Goal: Feedback & Contribution: Contribute content

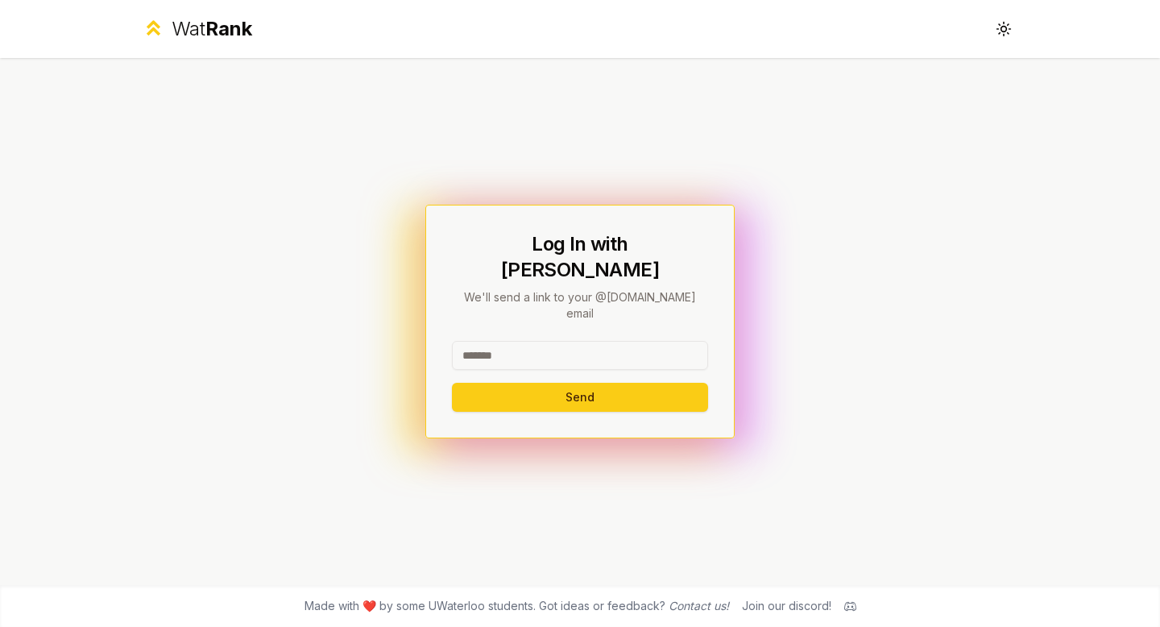
click at [595, 341] on input at bounding box center [580, 355] width 256 height 29
type input "*****"
click at [452, 383] on button "Send" at bounding box center [580, 397] width 256 height 29
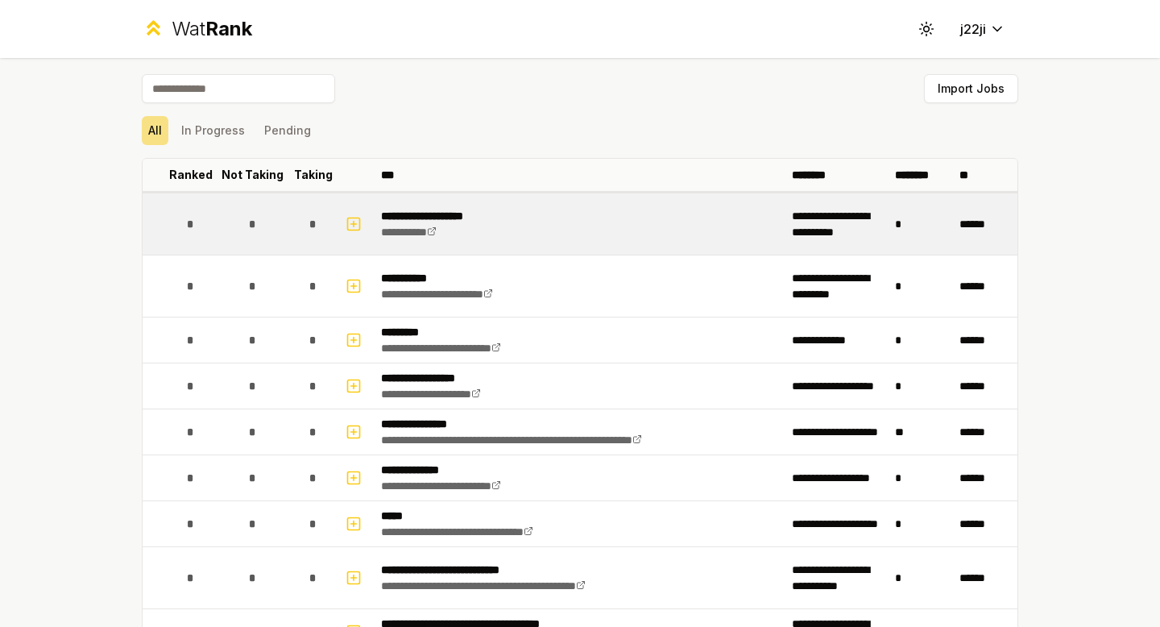
click at [190, 222] on div "*" at bounding box center [191, 224] width 32 height 32
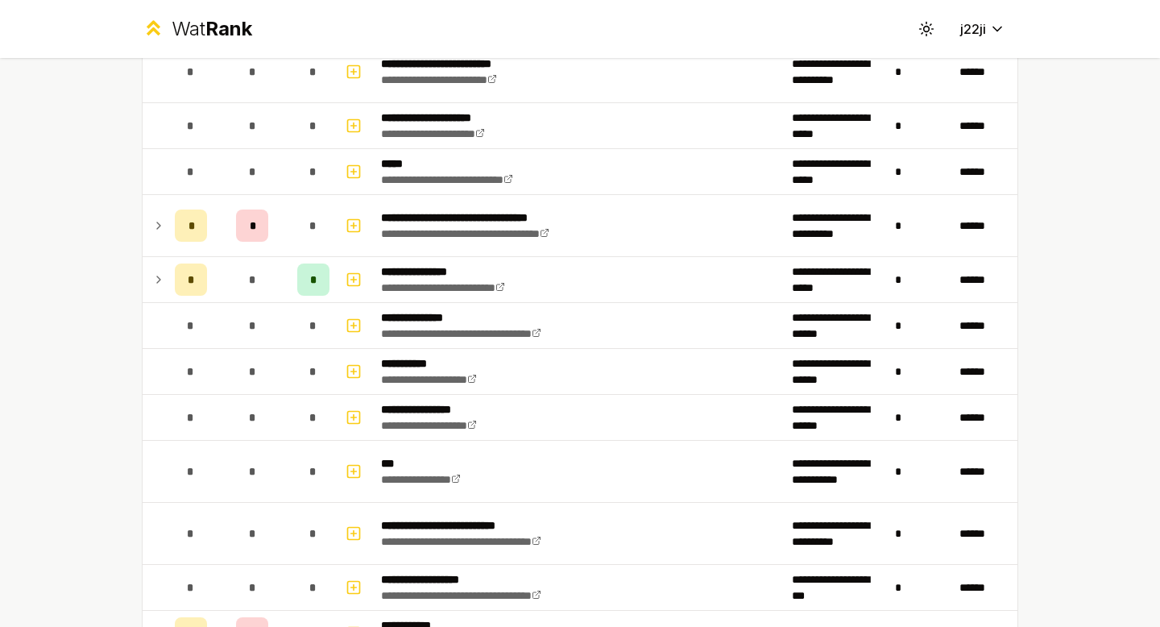
scroll to position [952, 0]
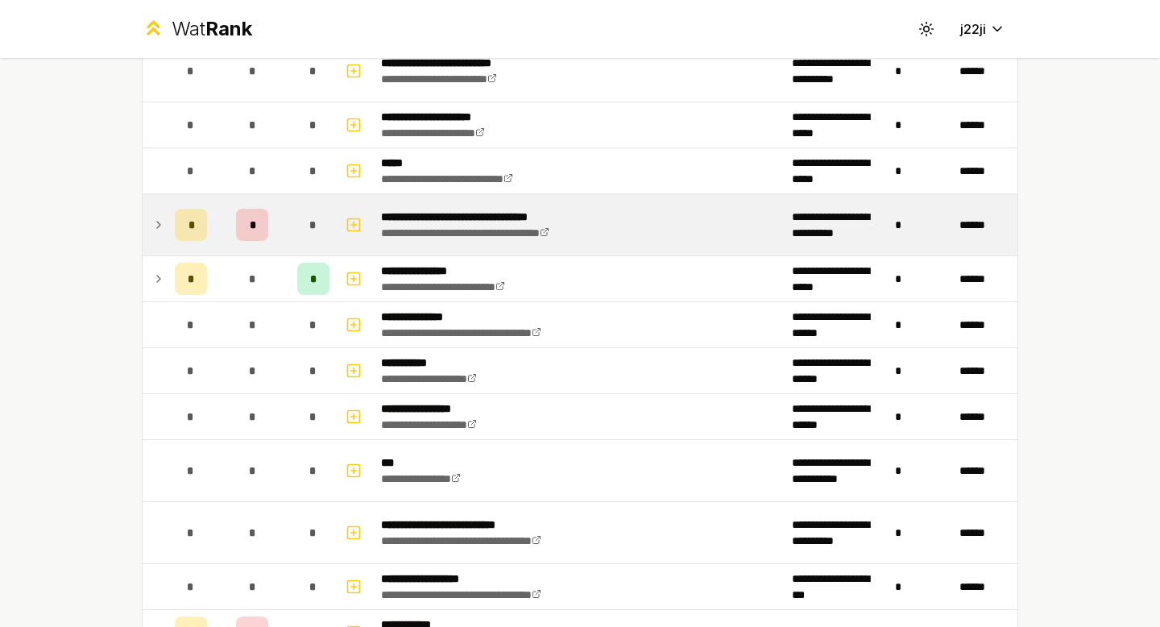
click at [375, 231] on td "**********" at bounding box center [580, 224] width 411 height 61
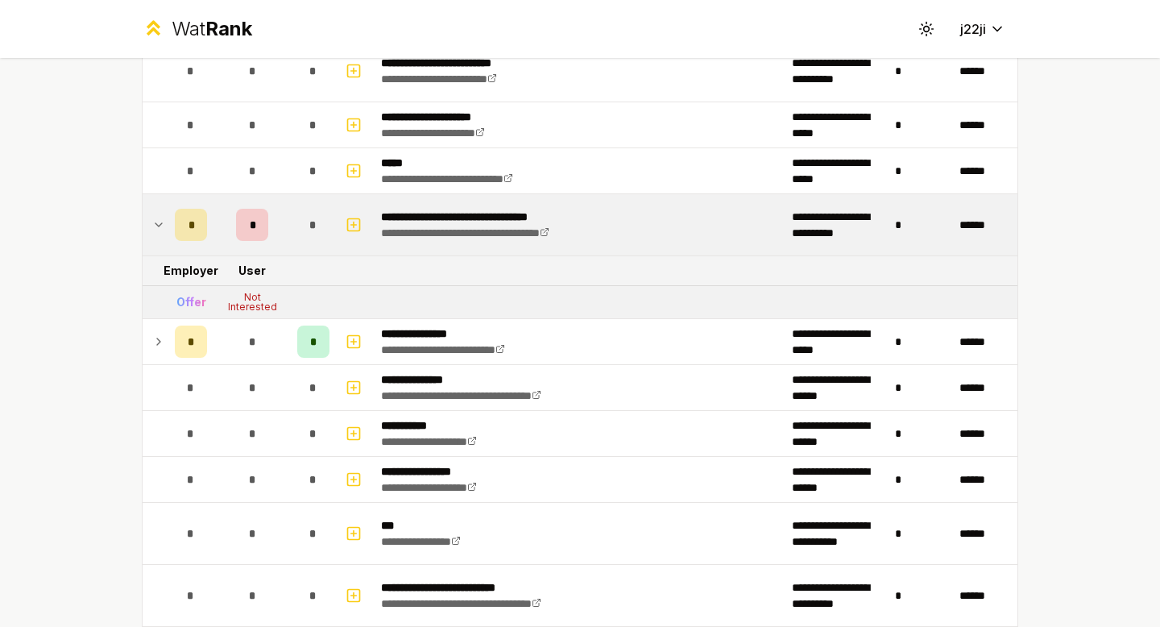
click at [255, 305] on div "Not Interested" at bounding box center [252, 301] width 64 height 19
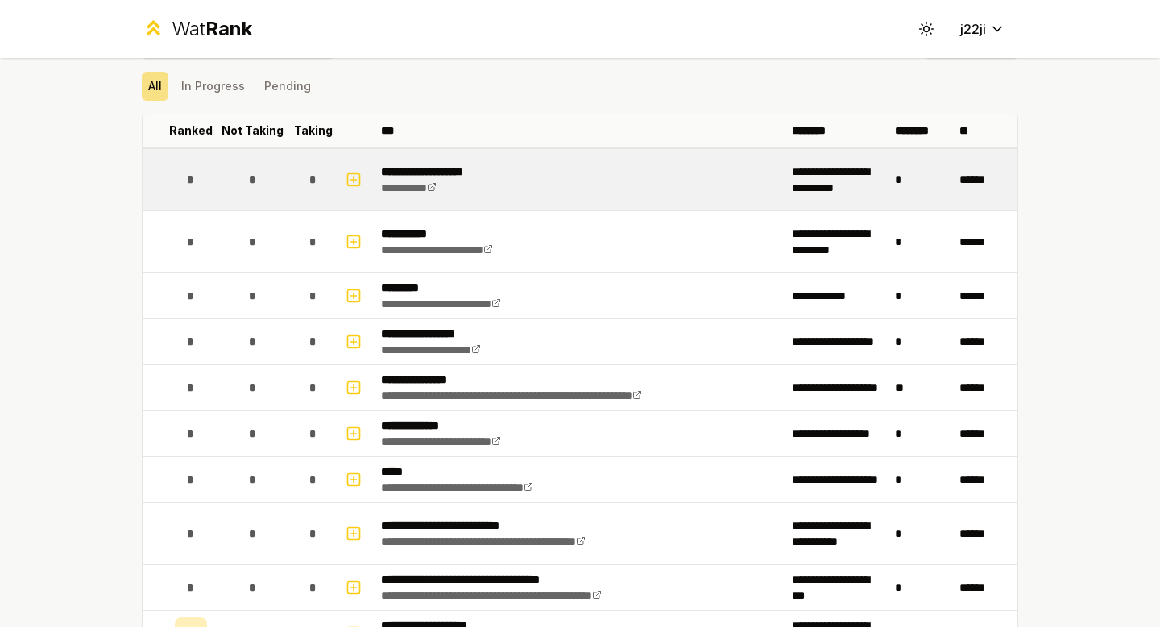
scroll to position [0, 0]
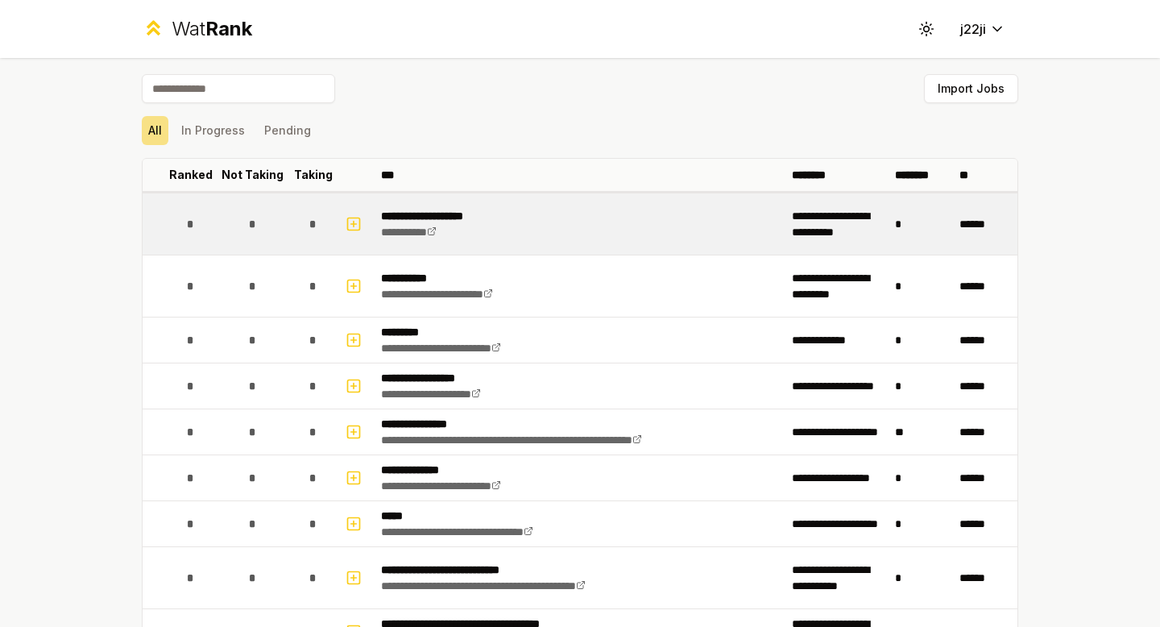
click at [214, 209] on td "*" at bounding box center [252, 223] width 77 height 61
click at [237, 223] on div "*" at bounding box center [252, 224] width 32 height 32
click at [348, 229] on rect "button" at bounding box center [354, 224] width 12 height 12
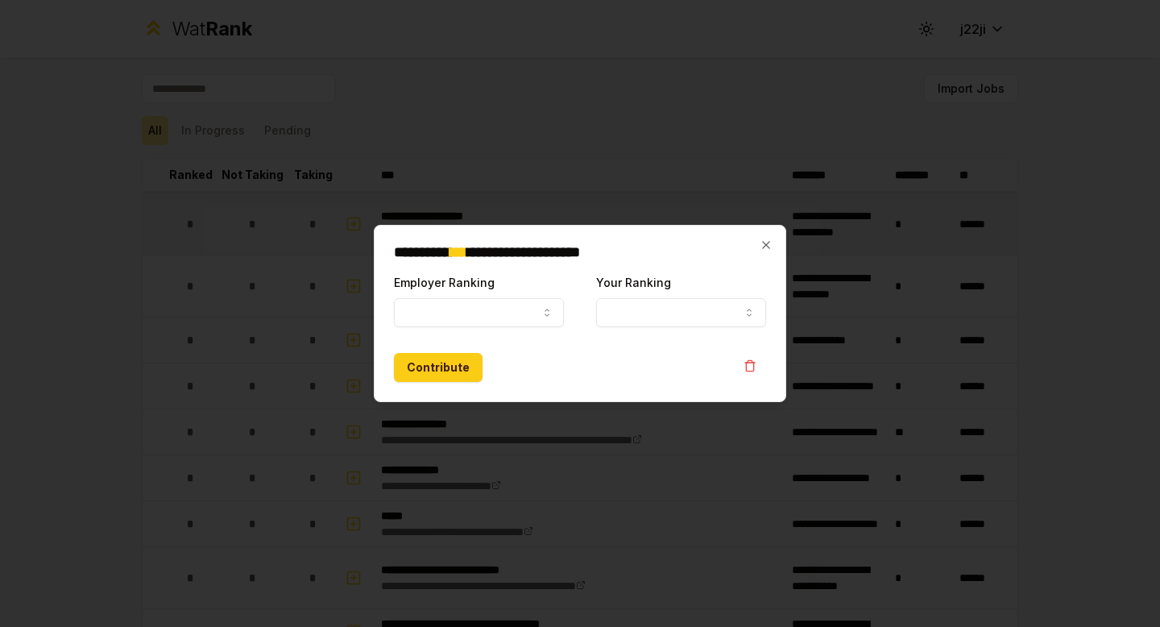
select select
click at [408, 328] on form "**********" at bounding box center [580, 327] width 372 height 110
click at [417, 320] on button "Employer Ranking" at bounding box center [479, 312] width 170 height 29
select select "******"
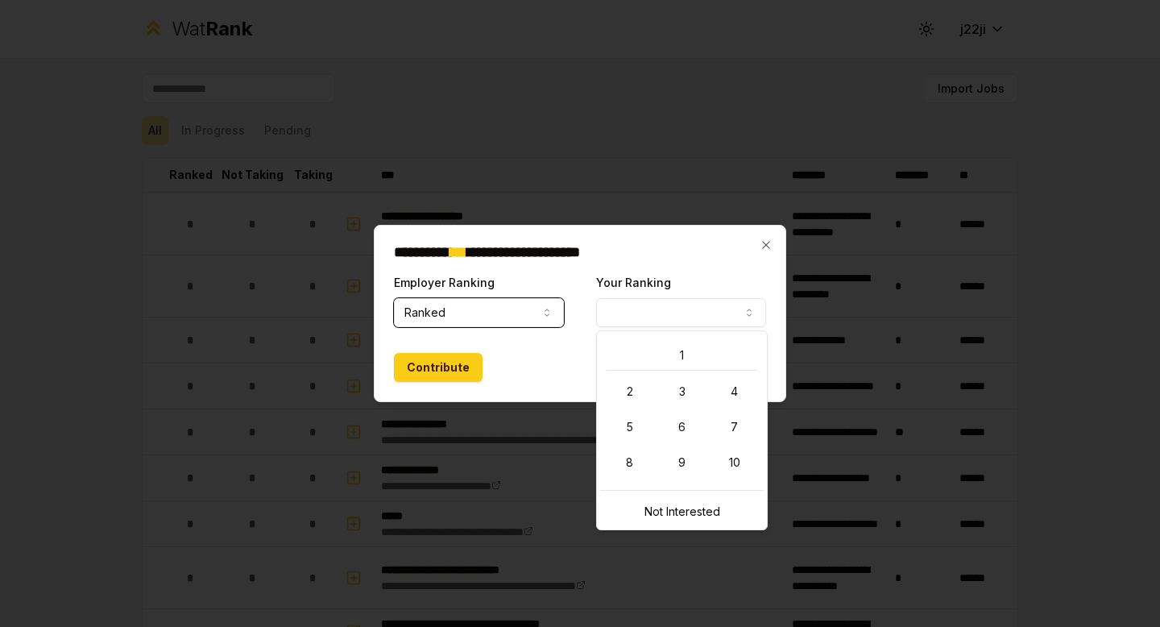
click at [671, 324] on button "Your Ranking" at bounding box center [681, 312] width 170 height 29
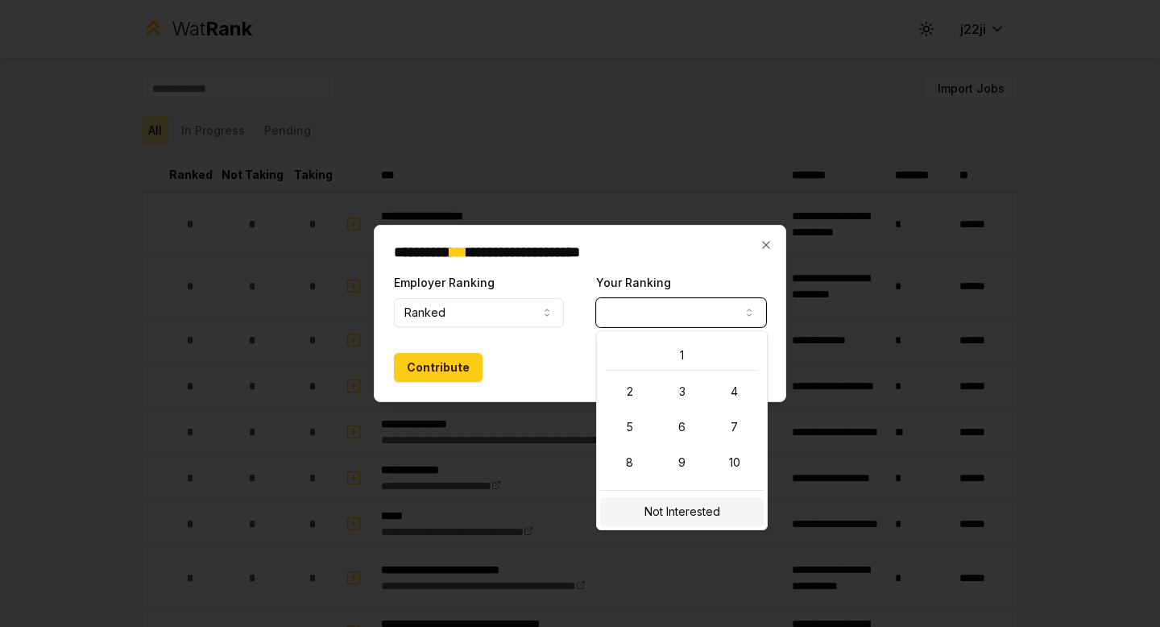
select select "**********"
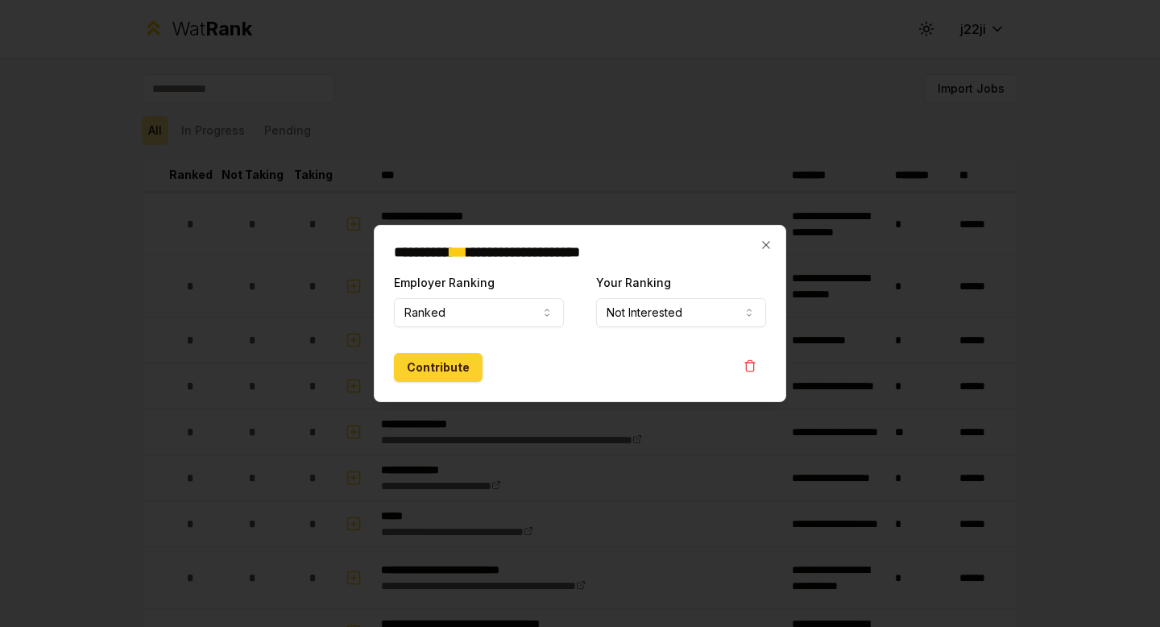
click at [441, 374] on button "Contribute" at bounding box center [438, 367] width 89 height 29
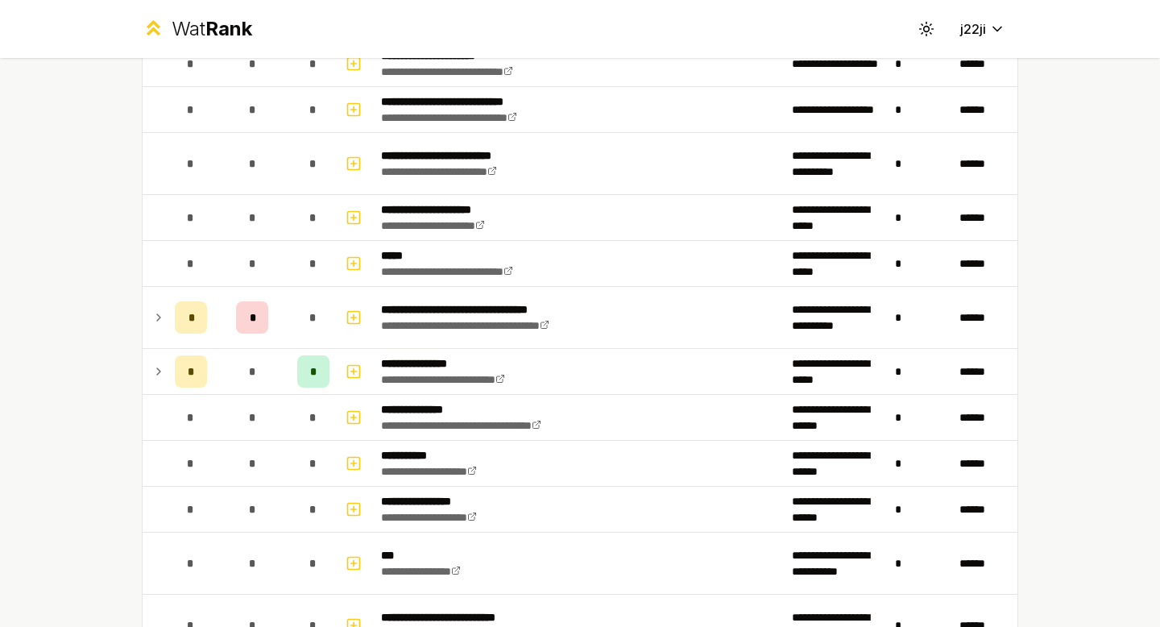
scroll to position [867, 0]
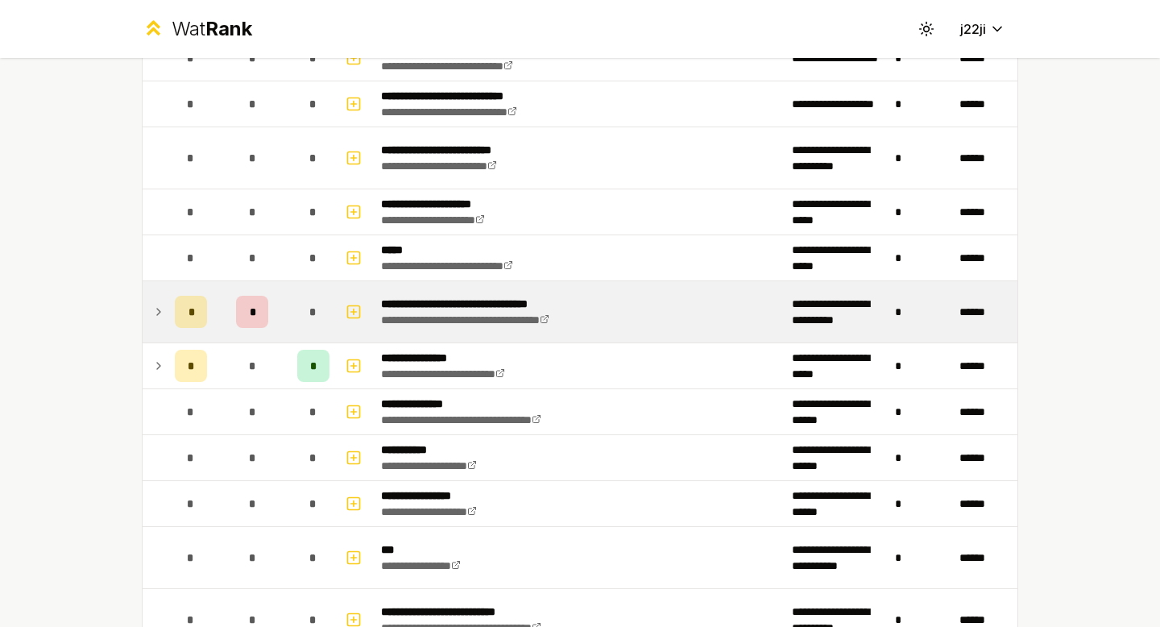
click at [297, 317] on div "*" at bounding box center [313, 312] width 32 height 32
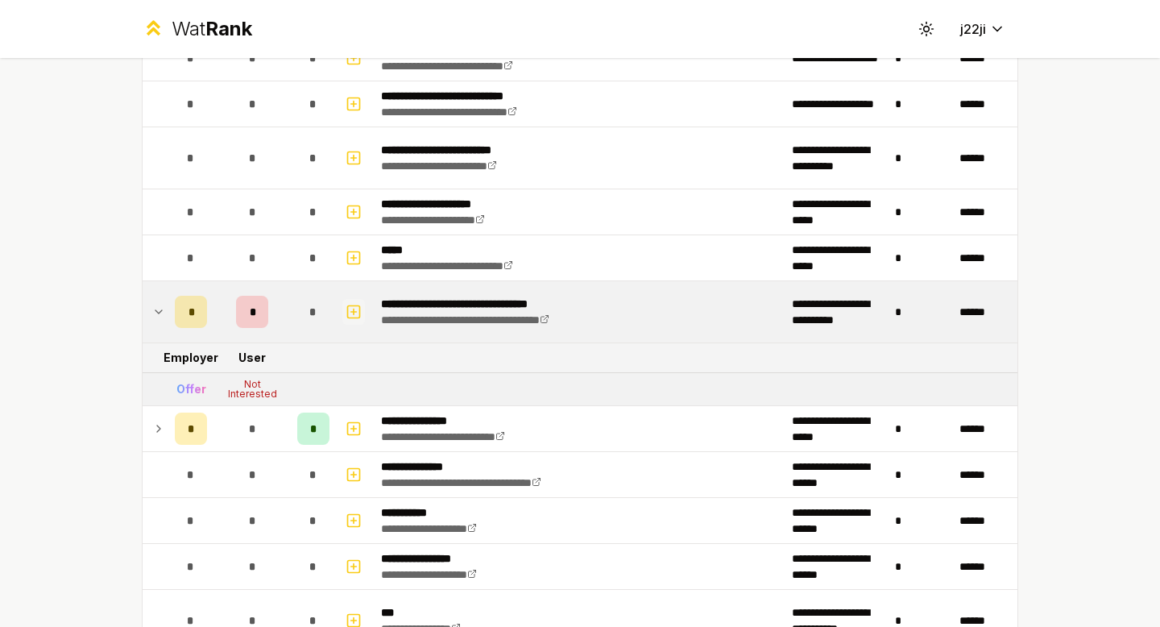
click at [348, 315] on icon "button" at bounding box center [354, 311] width 16 height 19
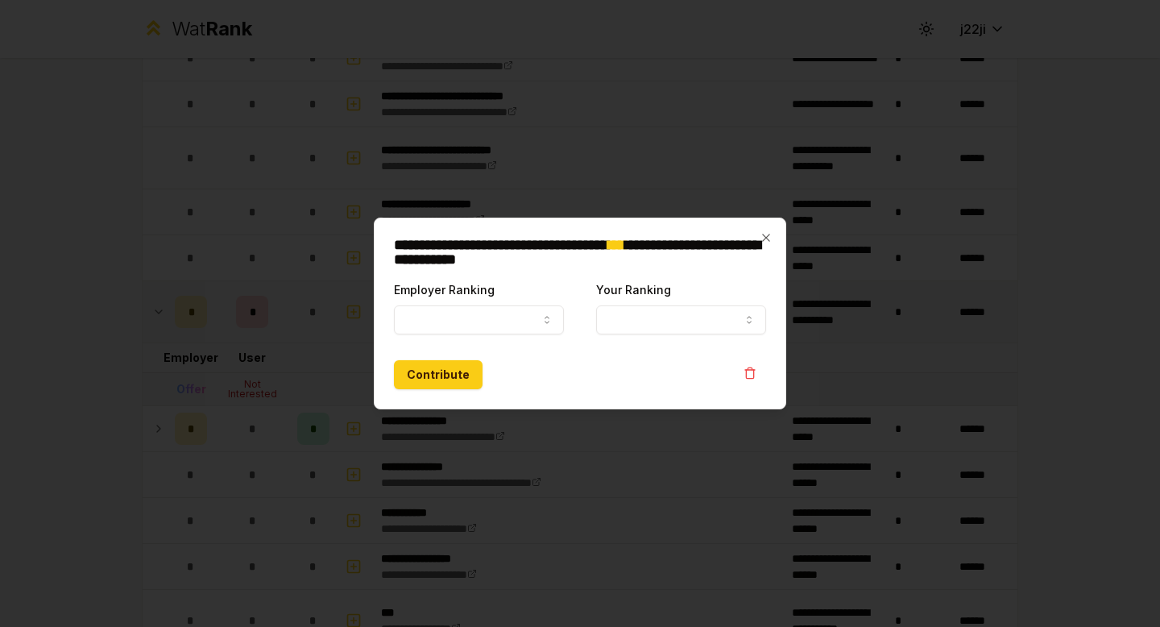
select select
click at [524, 315] on button "Employer Ranking" at bounding box center [479, 319] width 170 height 29
select select "******"
click at [674, 306] on button "Your Ranking" at bounding box center [681, 319] width 170 height 29
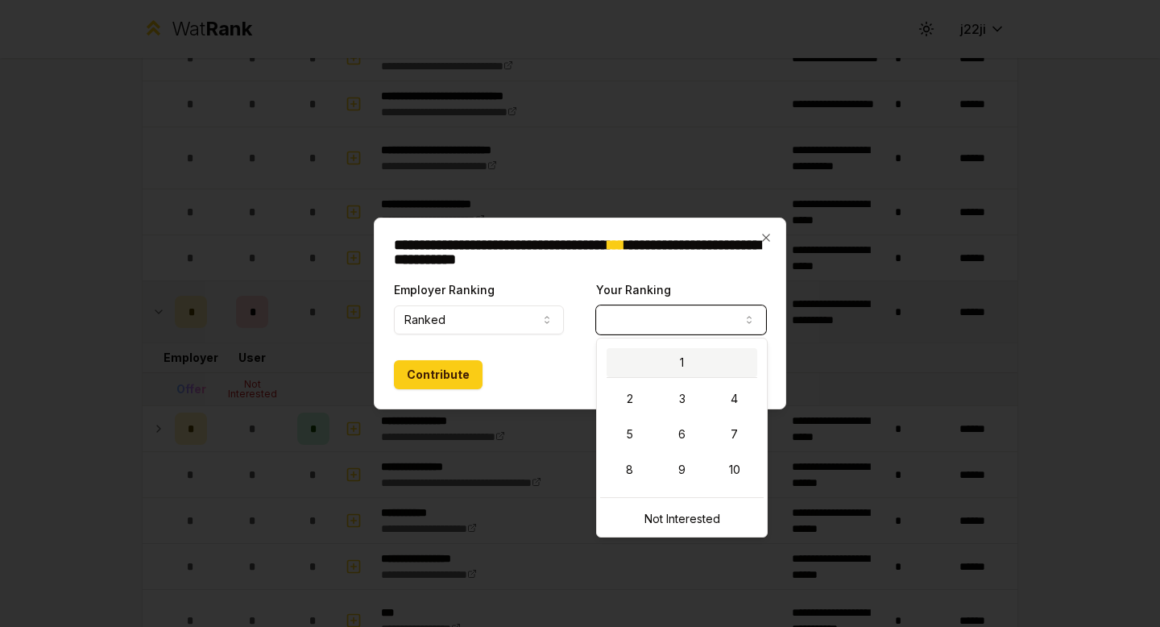
select select "*"
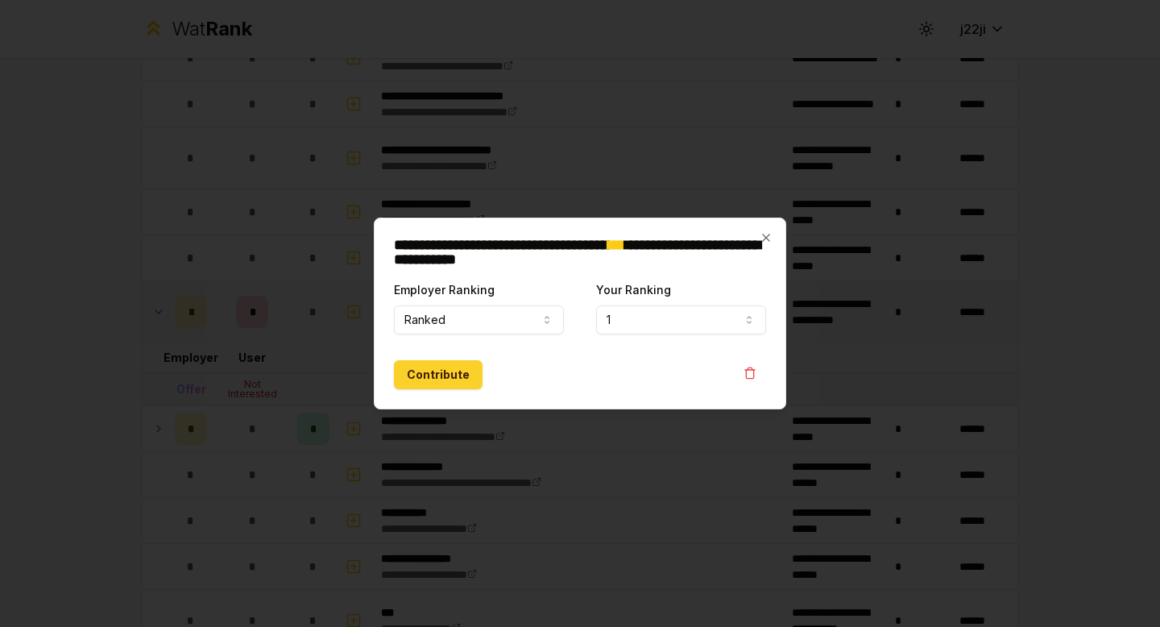
click at [425, 367] on button "Contribute" at bounding box center [438, 374] width 89 height 29
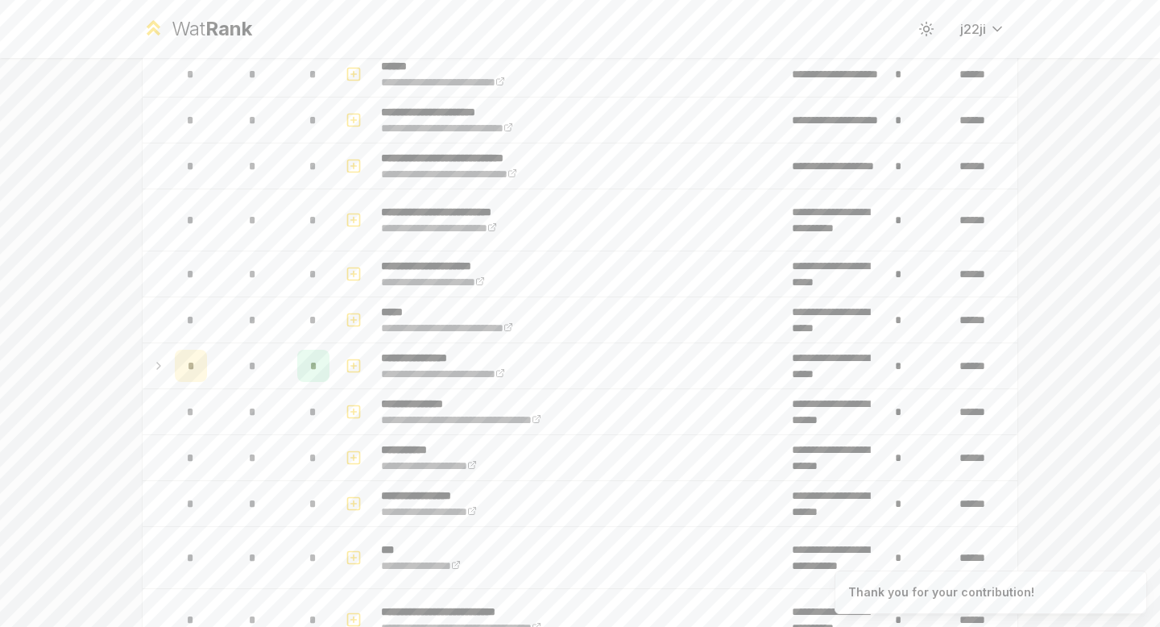
scroll to position [0, 0]
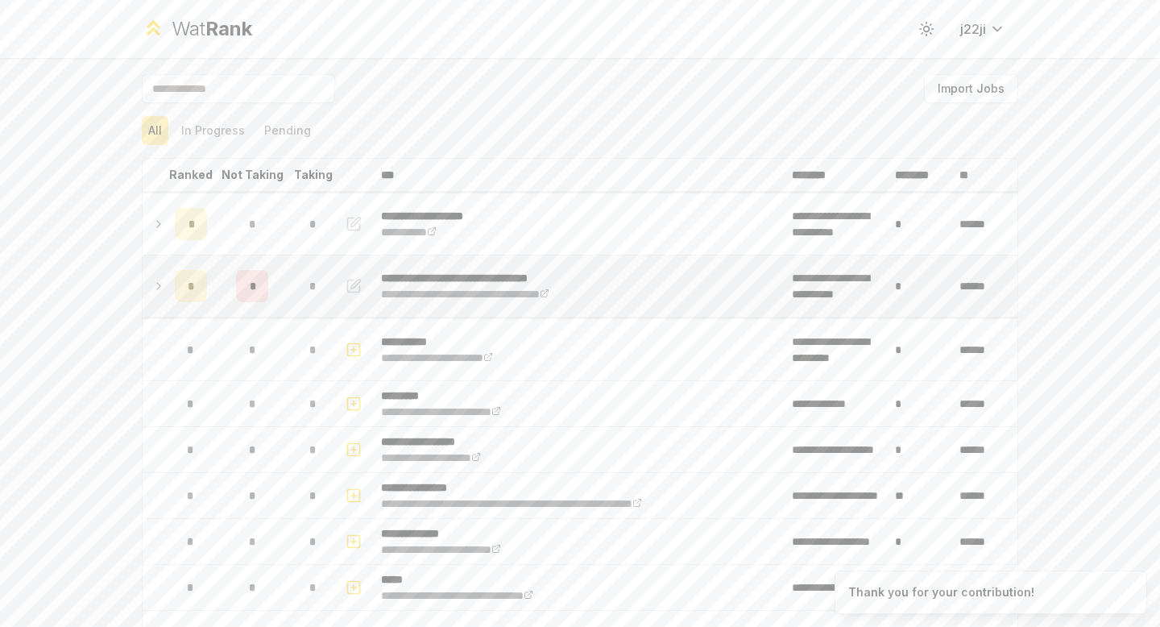
click at [302, 298] on div "*" at bounding box center [313, 286] width 32 height 32
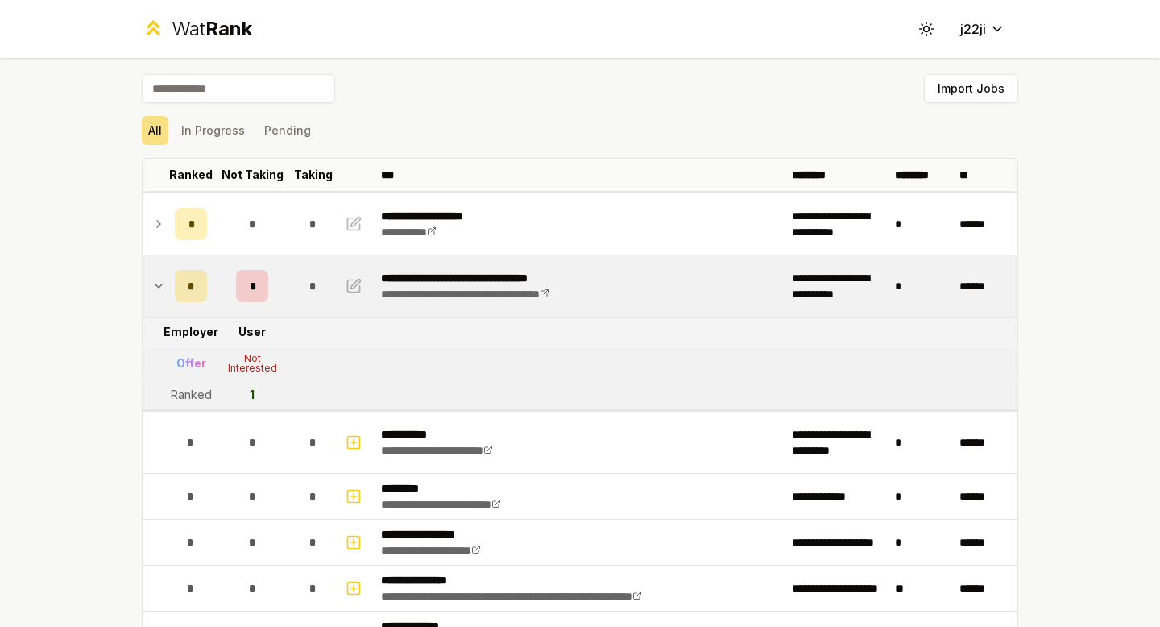
click at [297, 281] on div "*" at bounding box center [313, 286] width 32 height 32
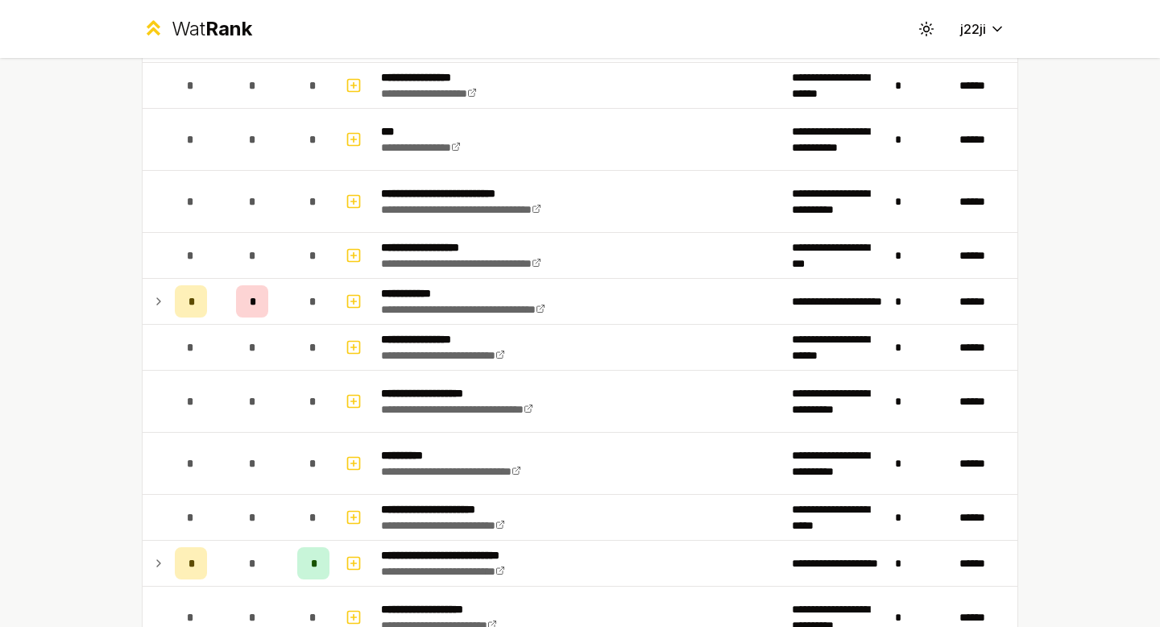
scroll to position [1283, 0]
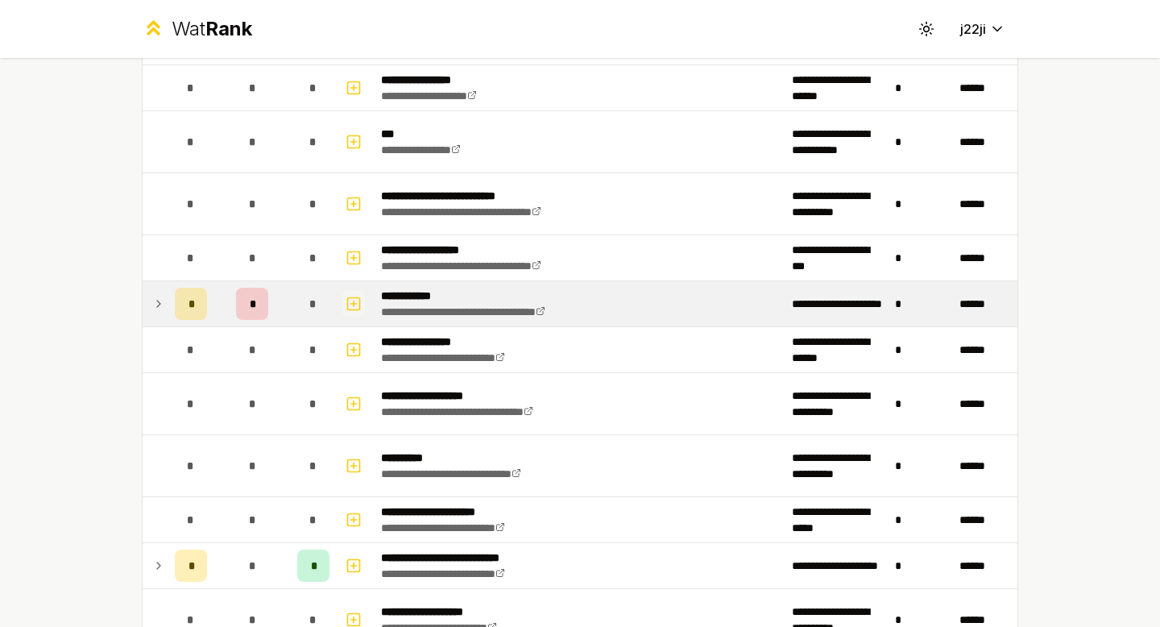
click at [346, 307] on icon "button" at bounding box center [354, 303] width 16 height 19
select select
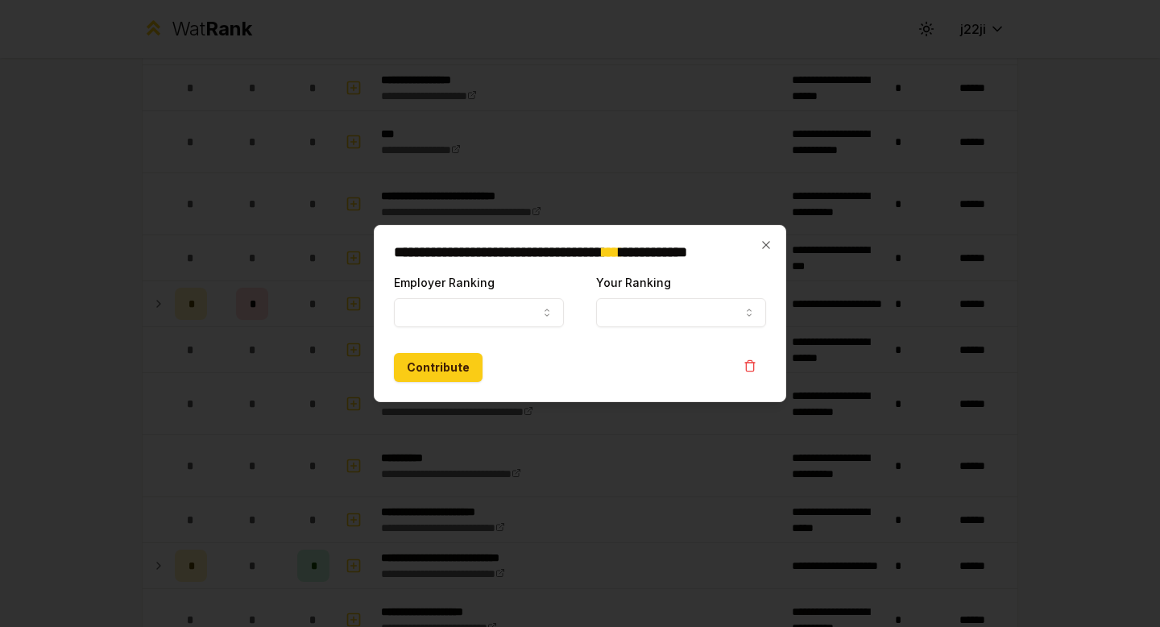
click at [247, 283] on div at bounding box center [580, 313] width 1160 height 627
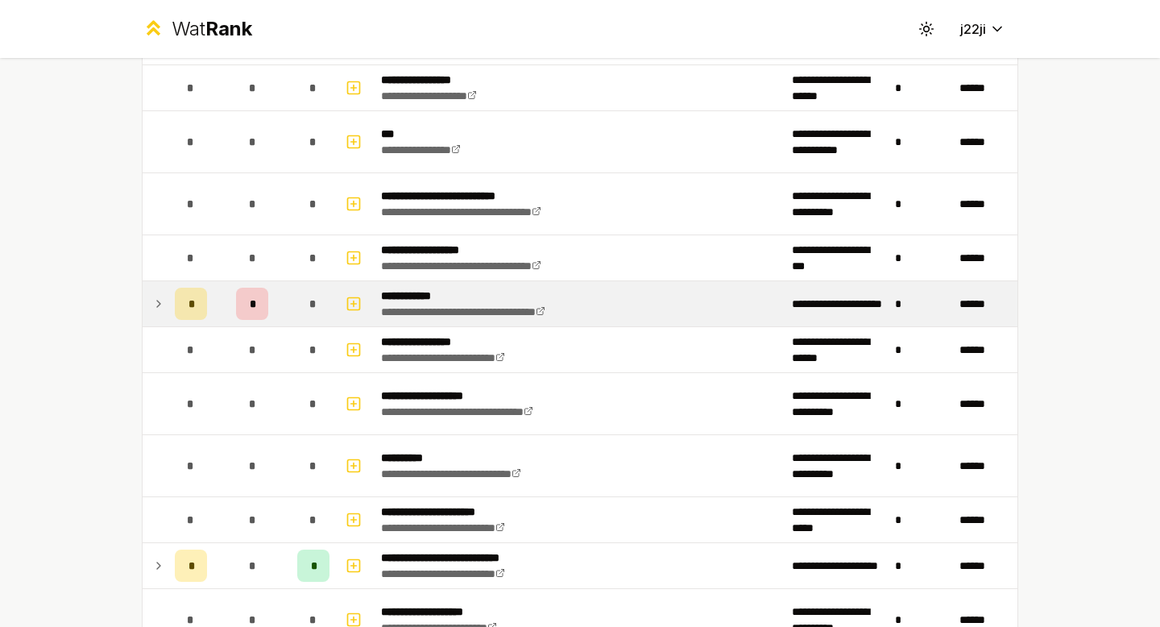
click at [236, 314] on div "*" at bounding box center [252, 304] width 32 height 32
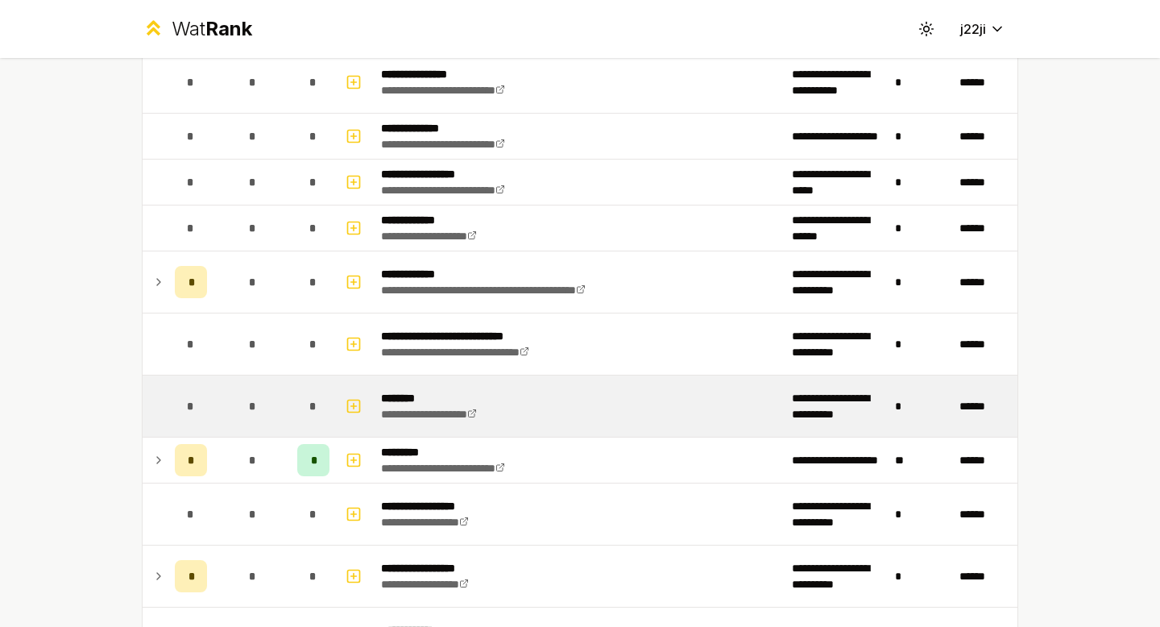
scroll to position [2480, 0]
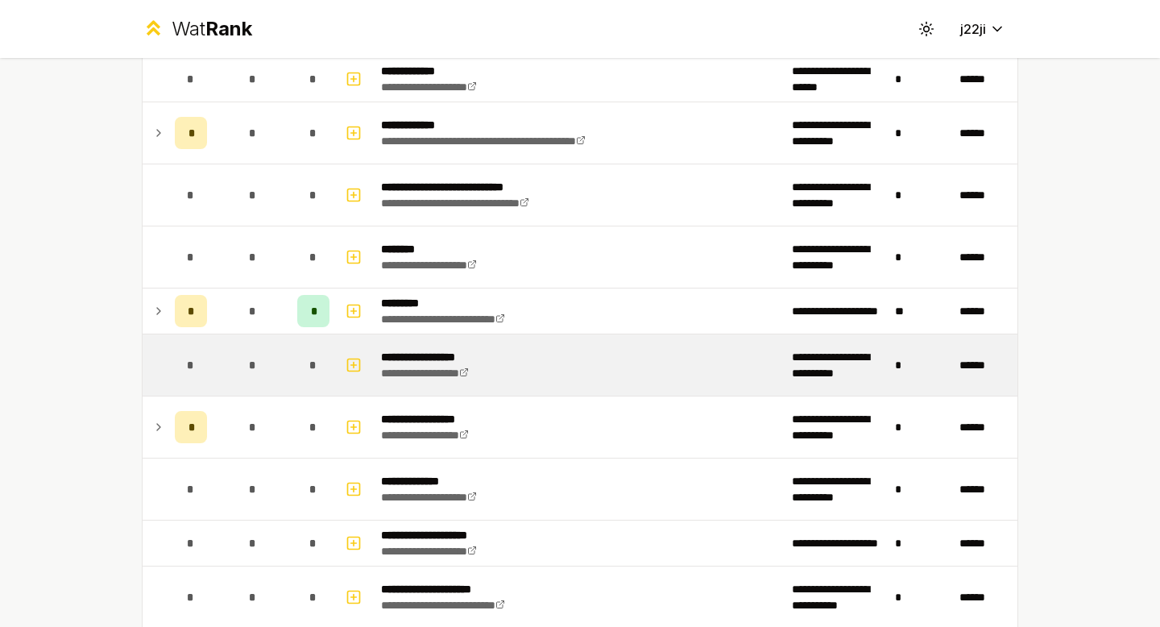
click at [218, 371] on td "*" at bounding box center [252, 364] width 77 height 61
click at [351, 359] on icon "button" at bounding box center [354, 364] width 16 height 19
select select
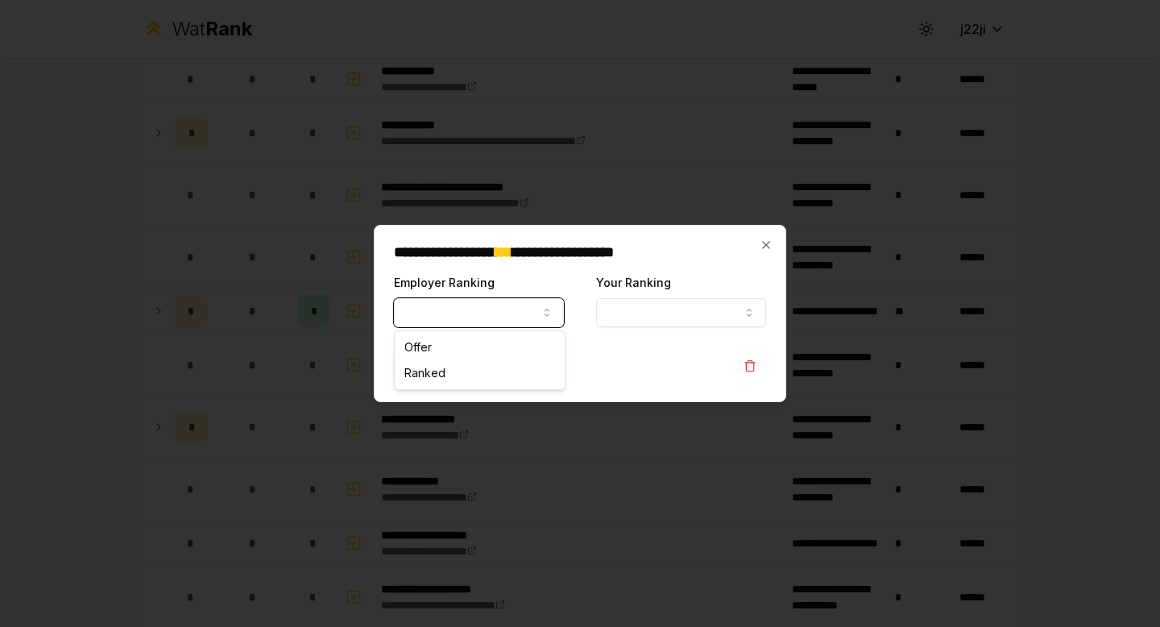
click at [443, 322] on body "**********" at bounding box center [580, 313] width 1160 height 627
select select "******"
click at [626, 327] on form "**********" at bounding box center [580, 327] width 372 height 110
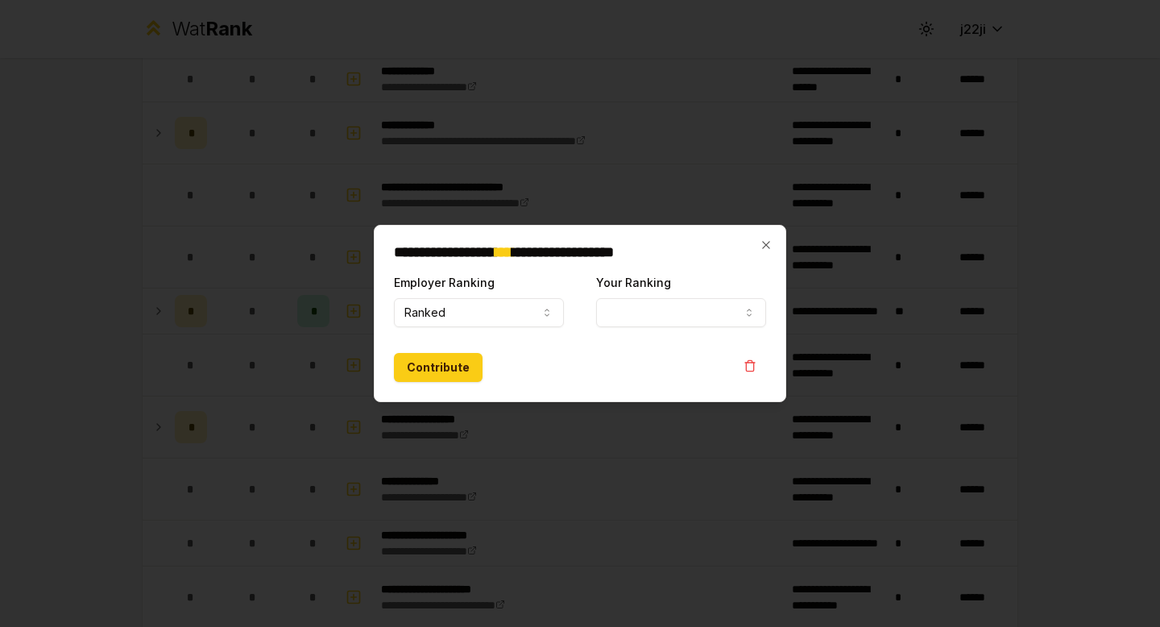
click at [623, 313] on button "Your Ranking" at bounding box center [681, 312] width 170 height 29
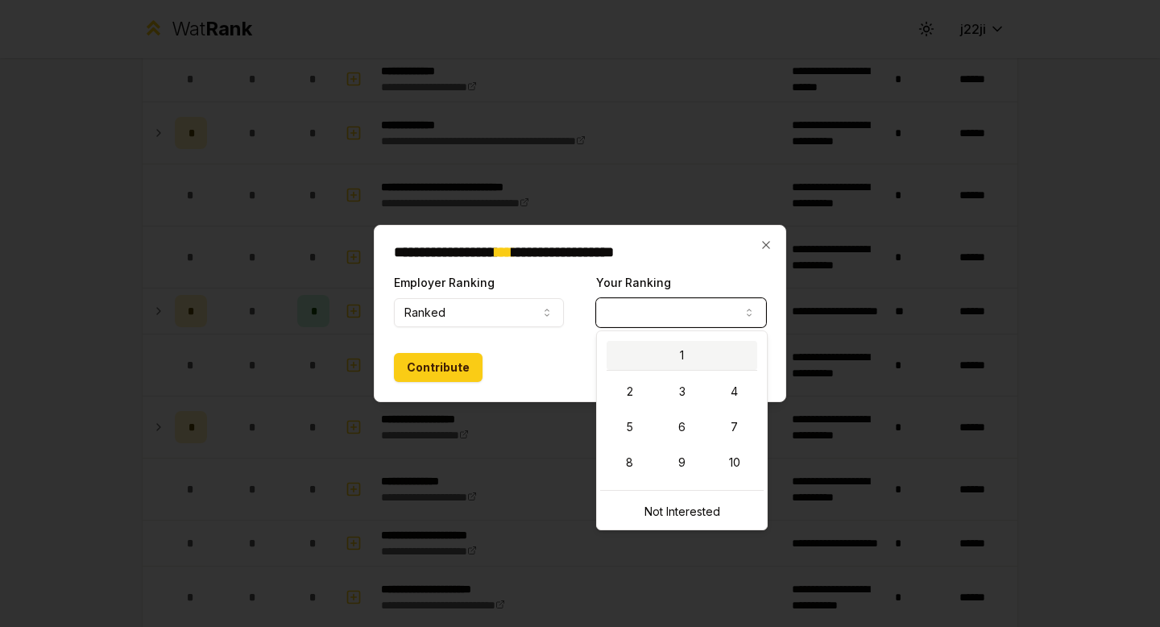
select select "*"
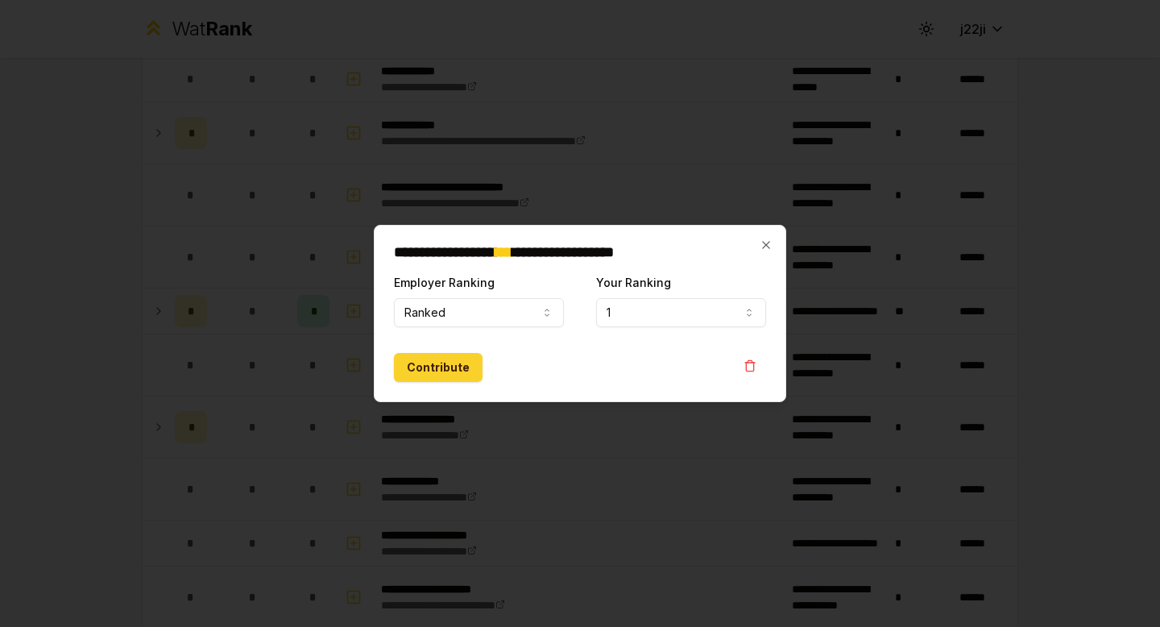
click at [450, 361] on button "Contribute" at bounding box center [438, 367] width 89 height 29
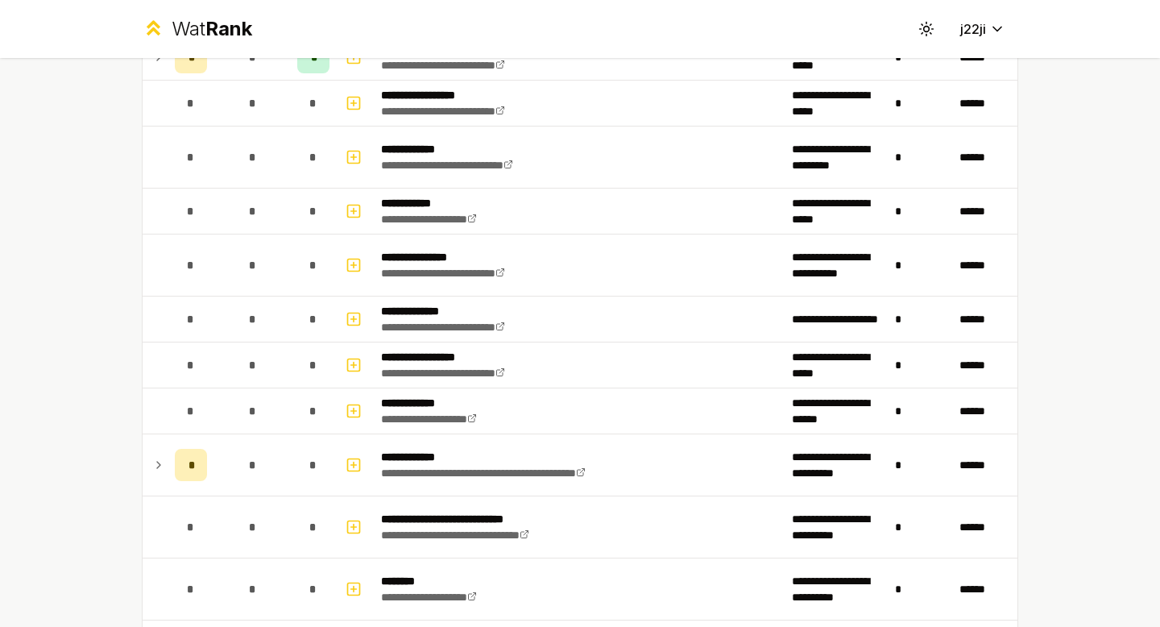
scroll to position [2146, 0]
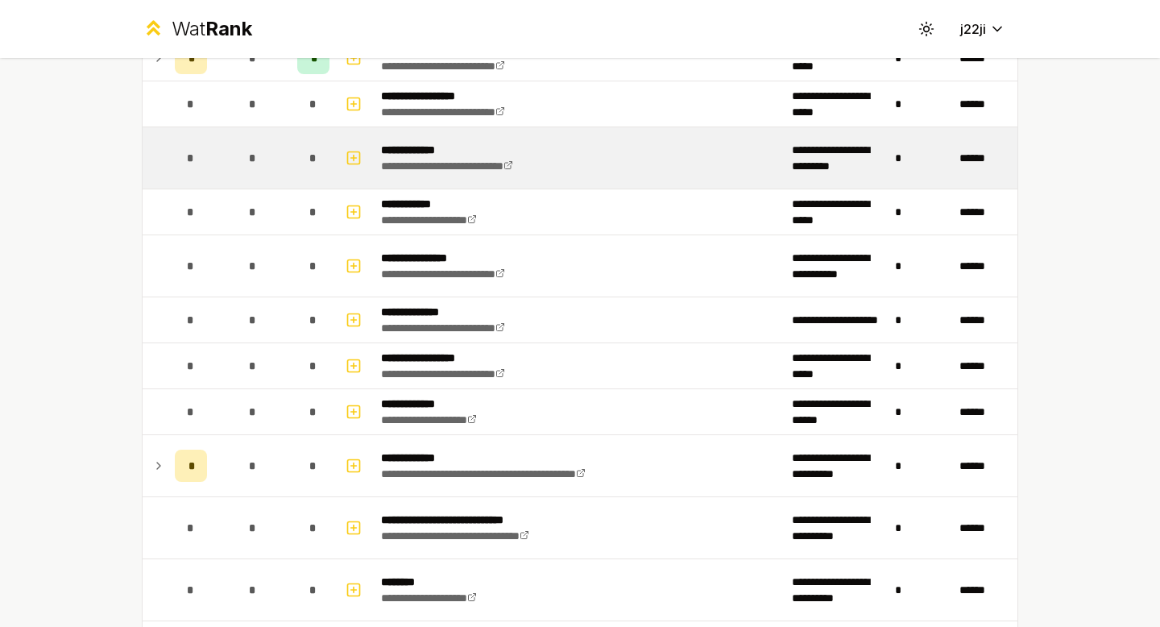
click at [309, 165] on span "*" at bounding box center [312, 158] width 7 height 16
click at [356, 151] on button "button" at bounding box center [353, 158] width 23 height 26
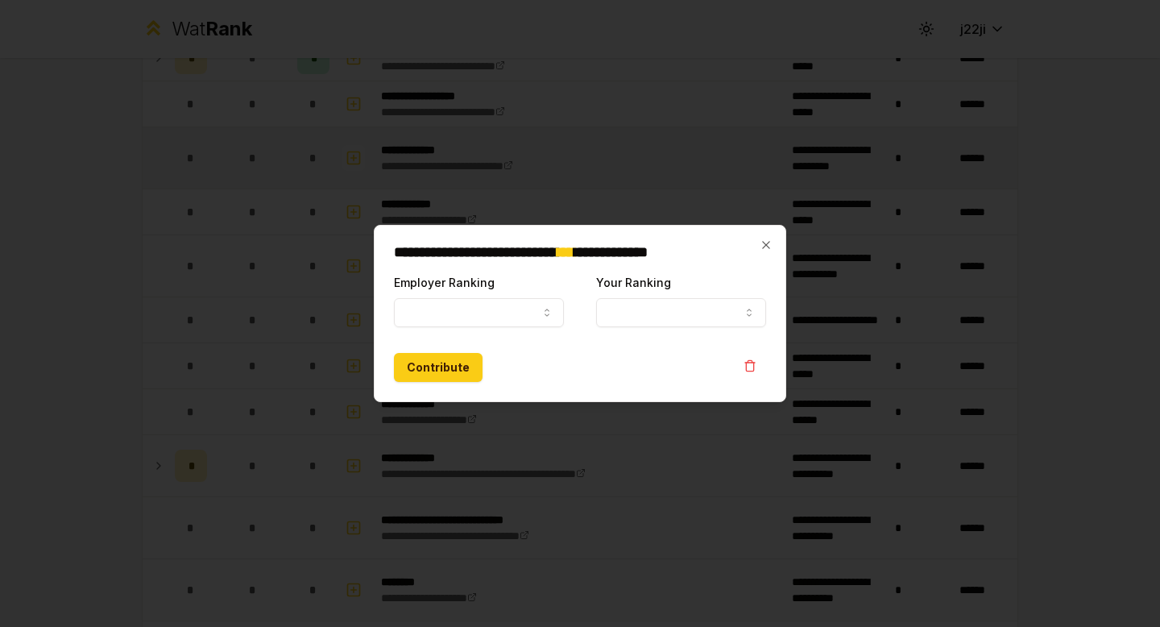
select select
click at [477, 301] on button "Employer Ranking" at bounding box center [479, 312] width 170 height 29
click at [737, 366] on button "button" at bounding box center [750, 366] width 32 height 26
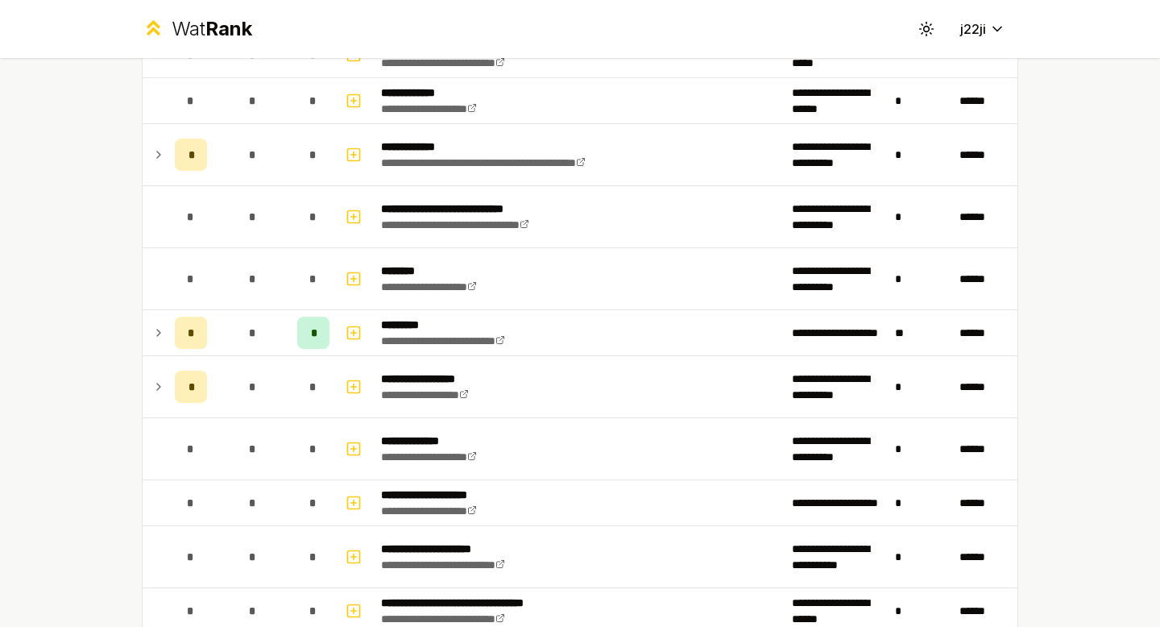
scroll to position [2458, 0]
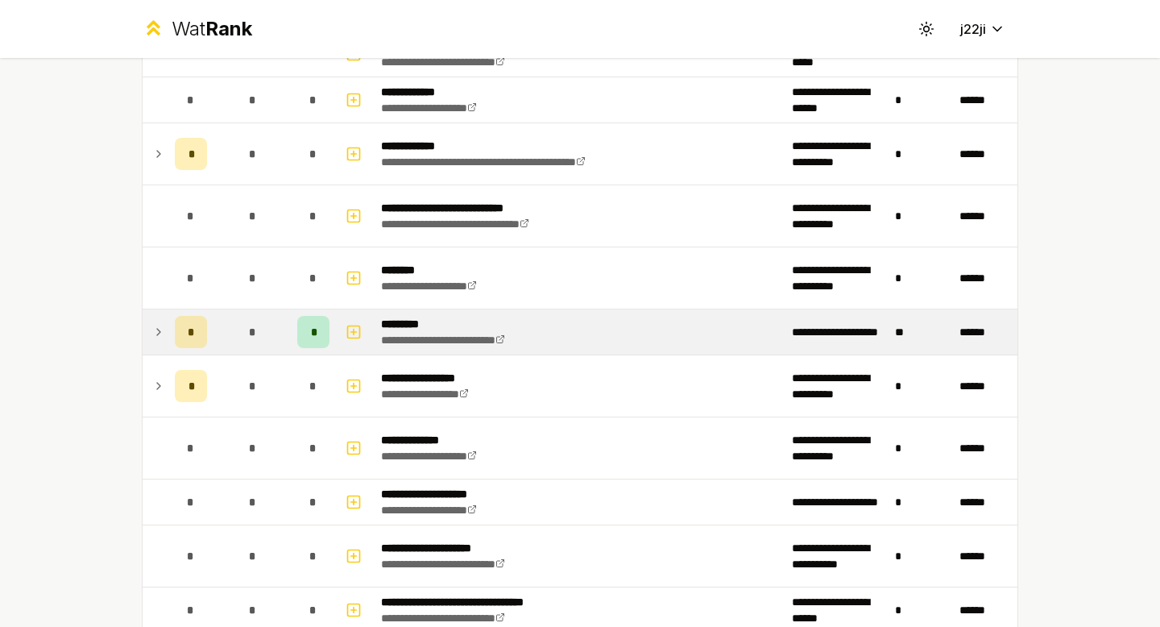
click at [671, 343] on td "**********" at bounding box center [580, 331] width 411 height 45
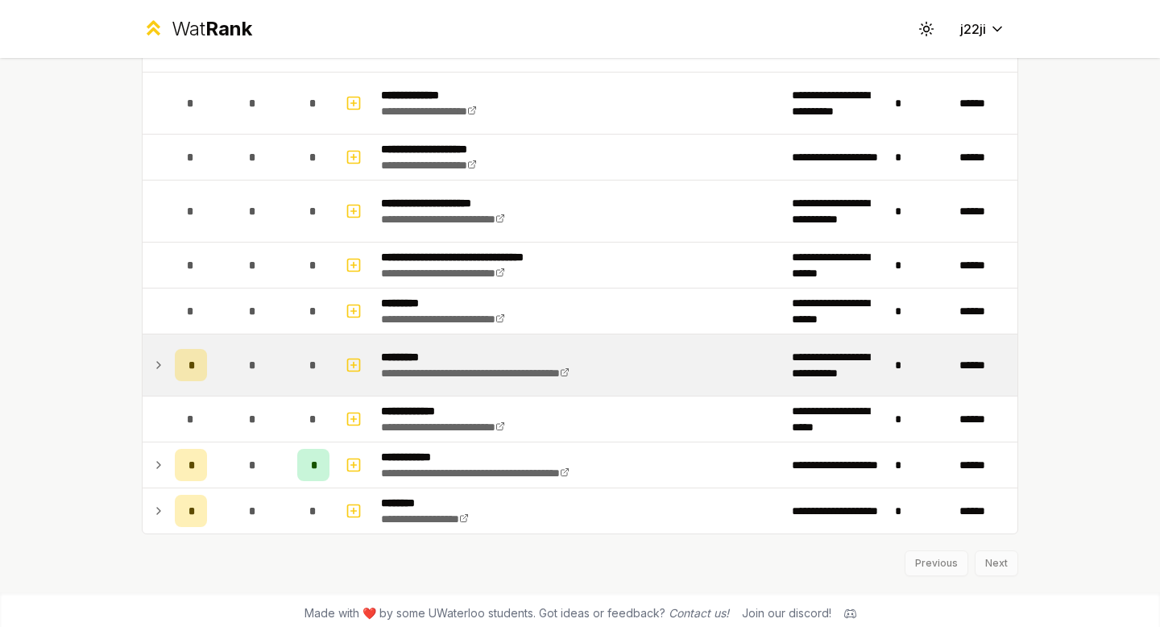
scroll to position [2930, 0]
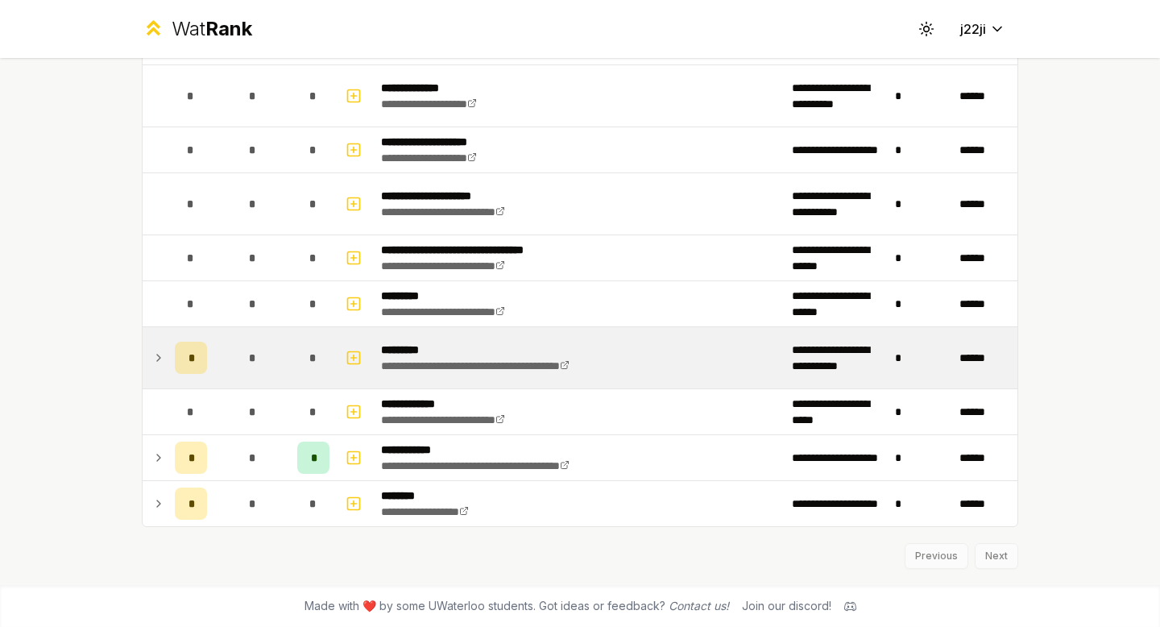
click at [281, 375] on td "*" at bounding box center [252, 357] width 77 height 61
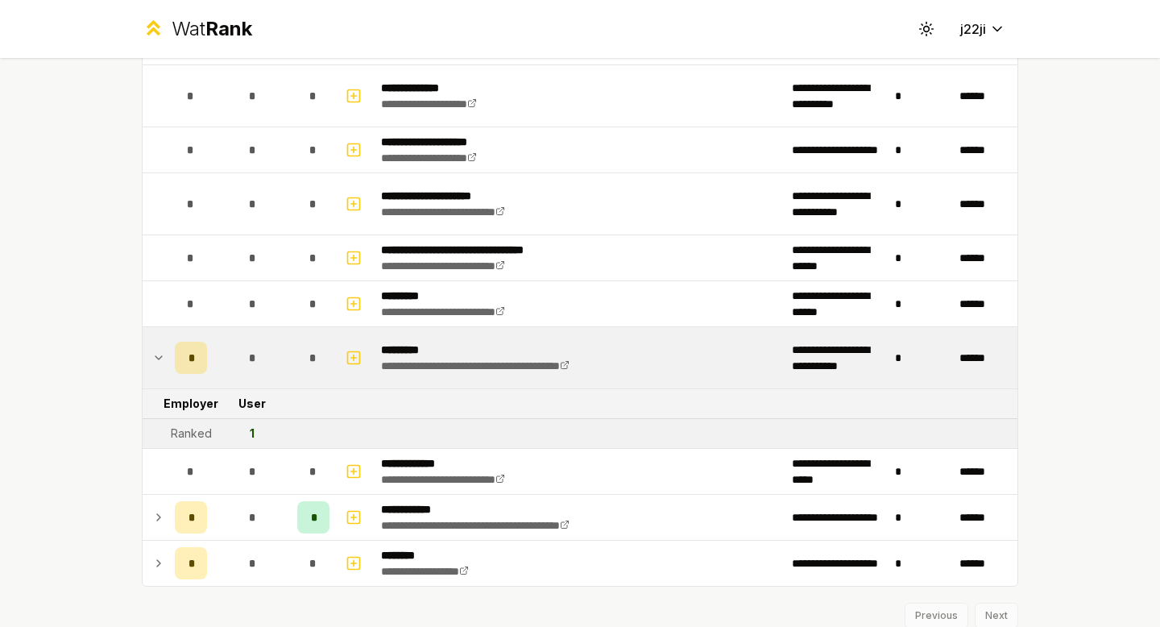
click at [267, 371] on td "*" at bounding box center [252, 357] width 77 height 61
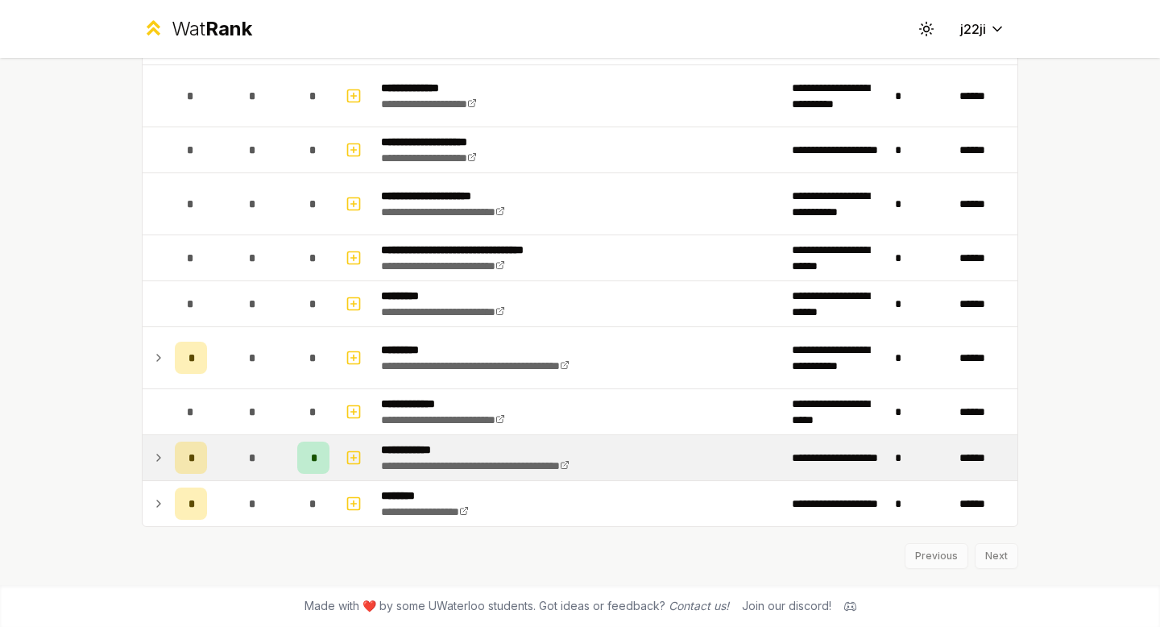
click at [216, 444] on td "*" at bounding box center [252, 457] width 77 height 45
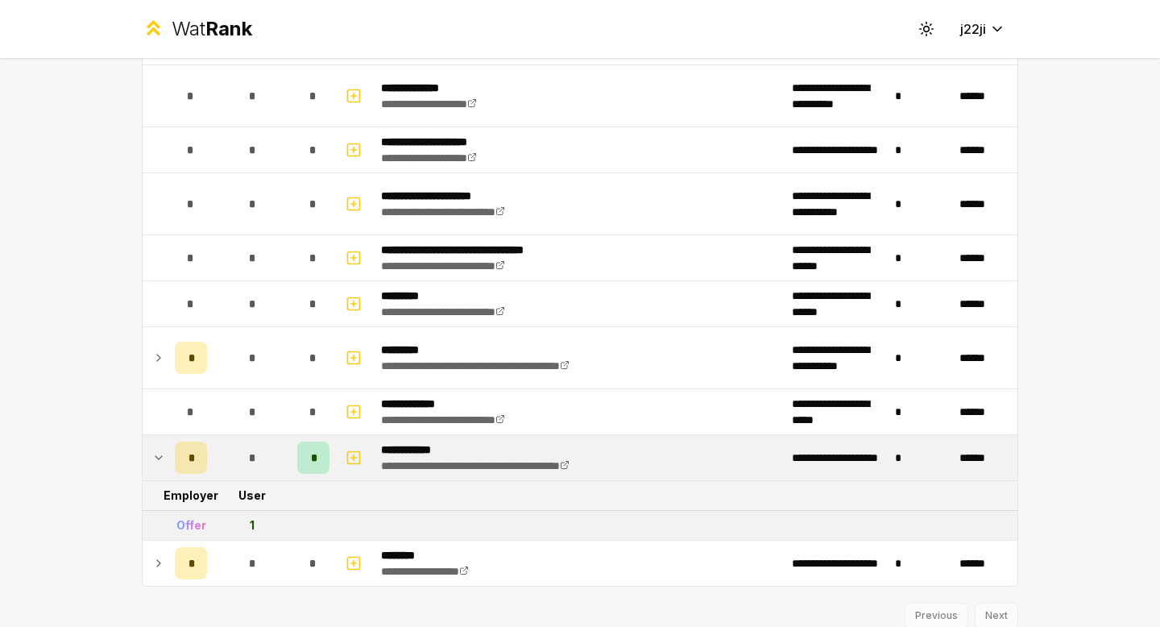
click at [216, 451] on td "*" at bounding box center [252, 457] width 77 height 45
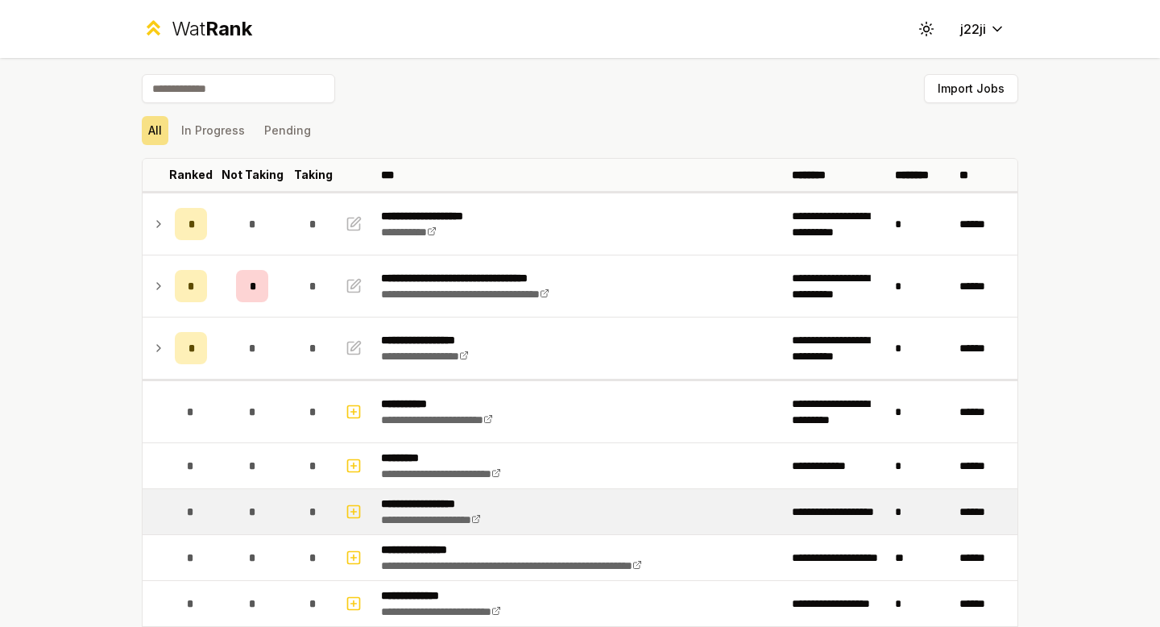
scroll to position [1, 0]
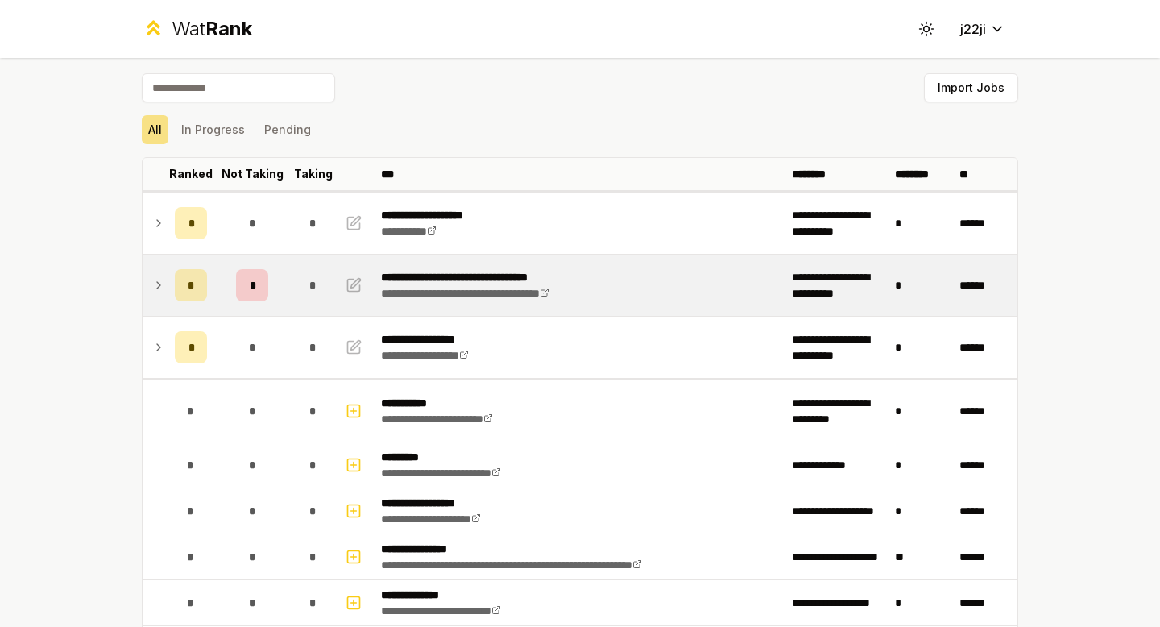
click at [251, 288] on div "*" at bounding box center [252, 285] width 32 height 32
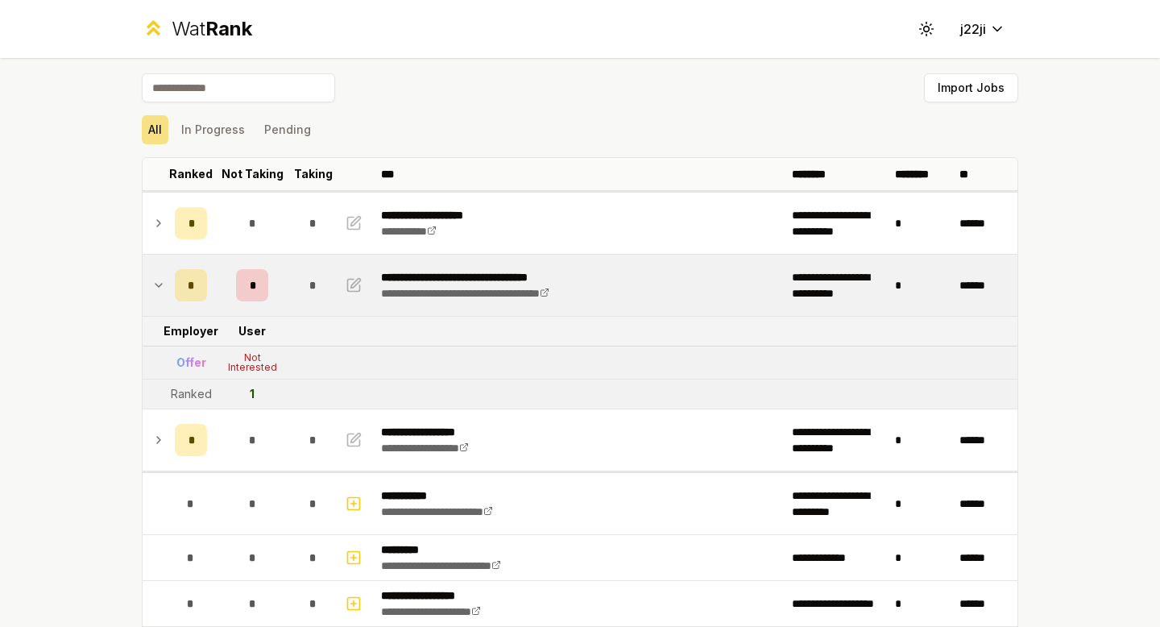
click at [251, 288] on div "*" at bounding box center [252, 285] width 32 height 32
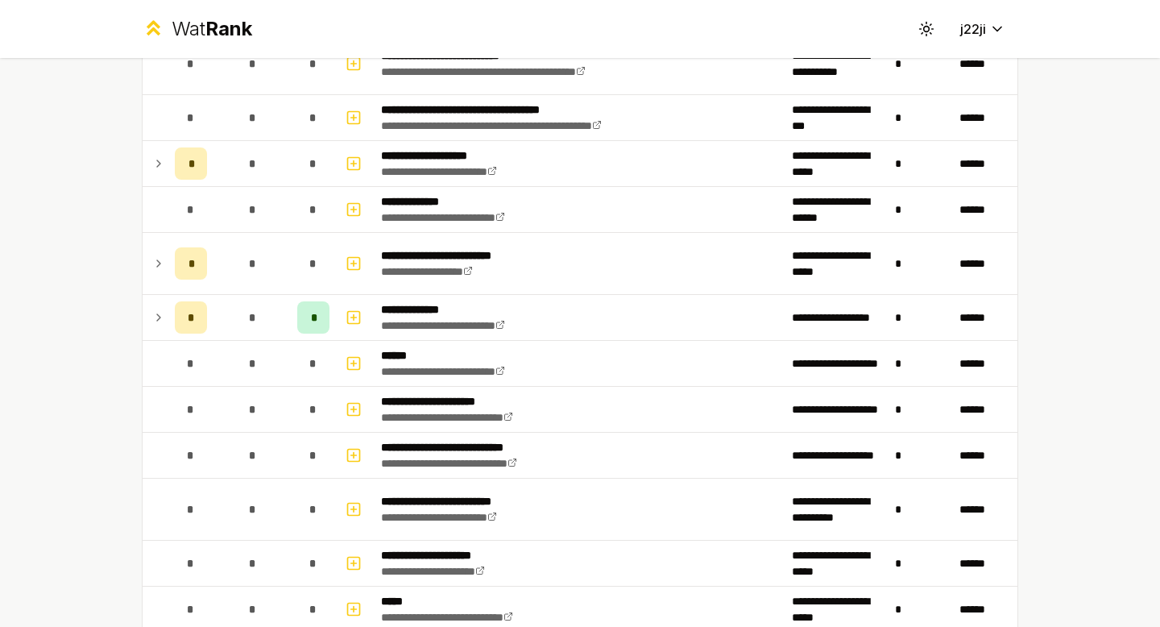
scroll to position [645, 0]
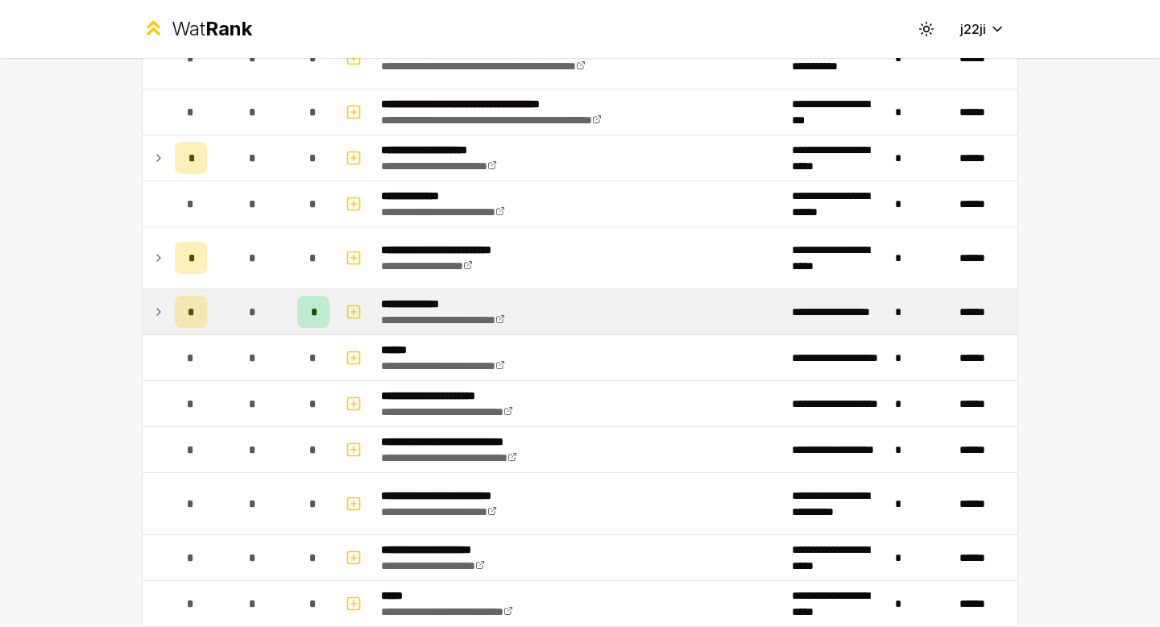
click at [269, 301] on td "*" at bounding box center [252, 311] width 77 height 45
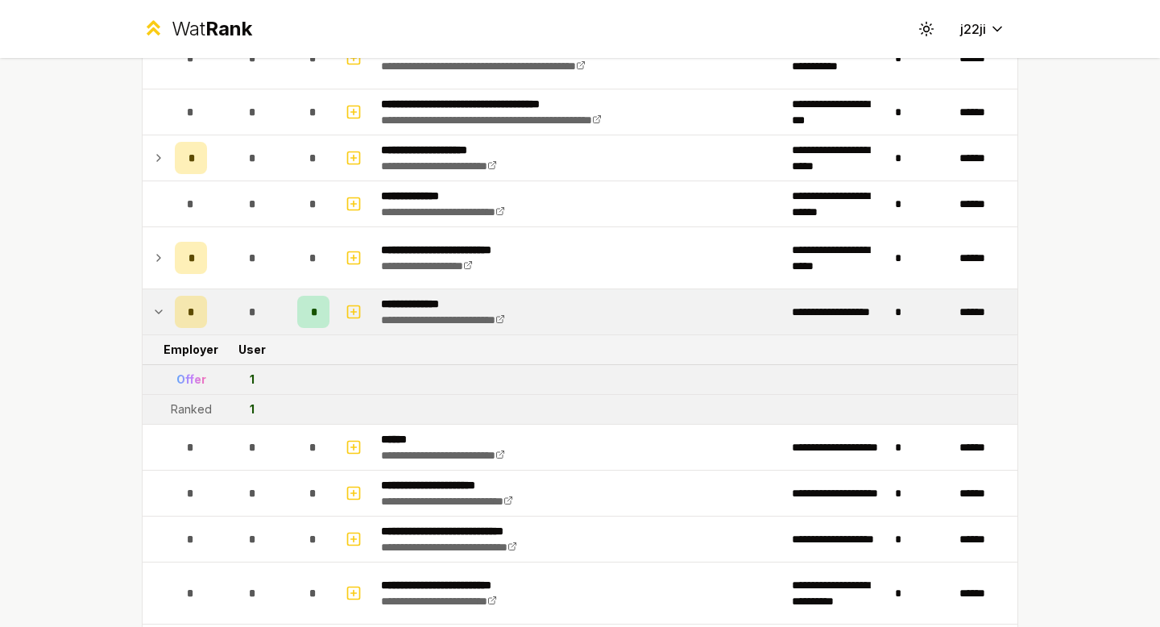
click at [269, 301] on td "*" at bounding box center [252, 311] width 77 height 45
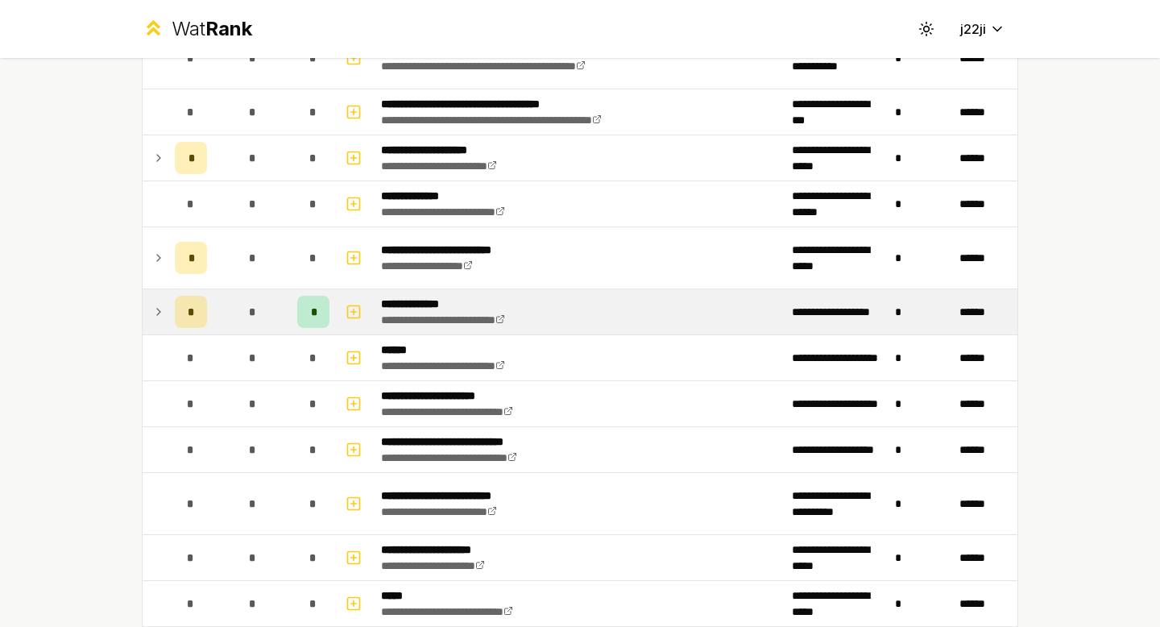
click at [298, 305] on div "*" at bounding box center [313, 312] width 32 height 32
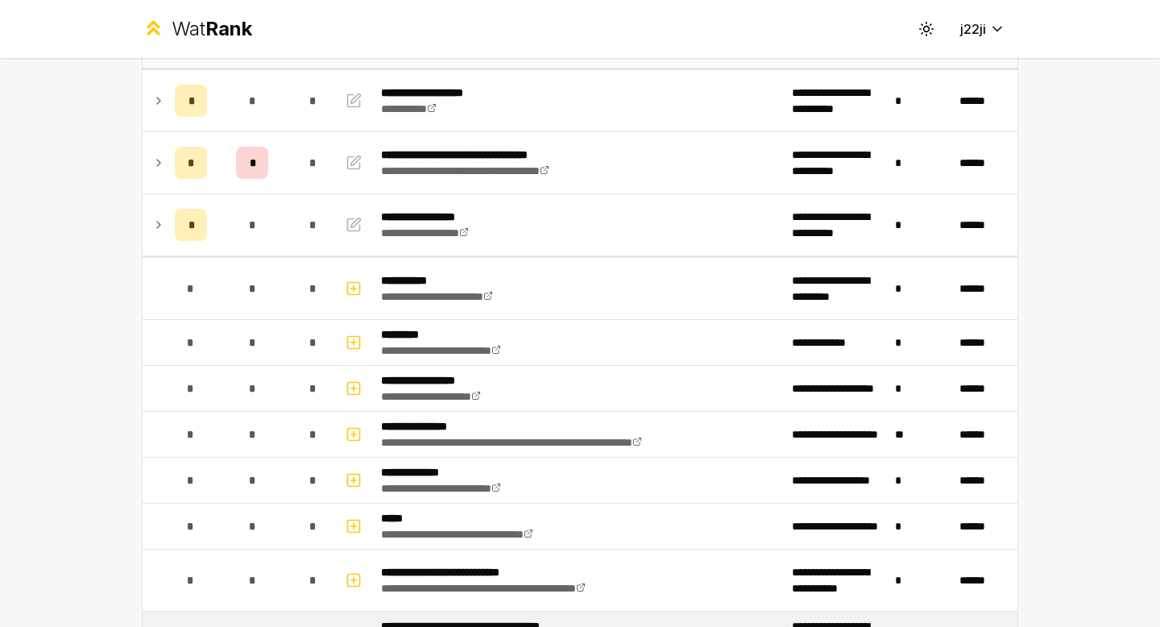
scroll to position [0, 0]
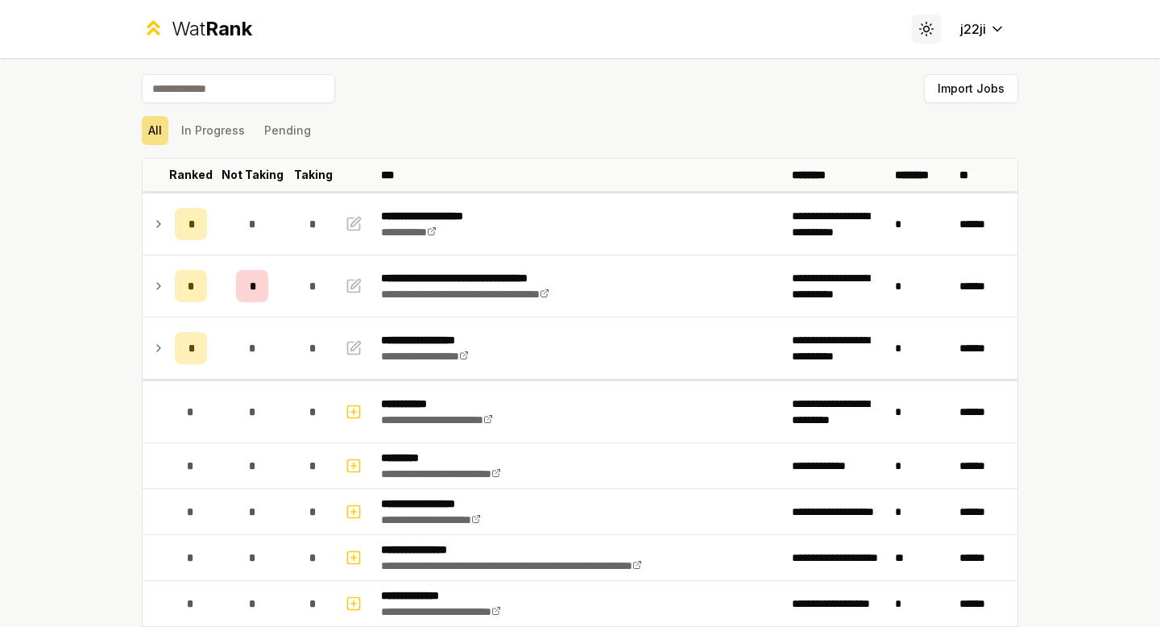
click at [922, 33] on icon at bounding box center [922, 33] width 1 height 1
